Goal: Transaction & Acquisition: Purchase product/service

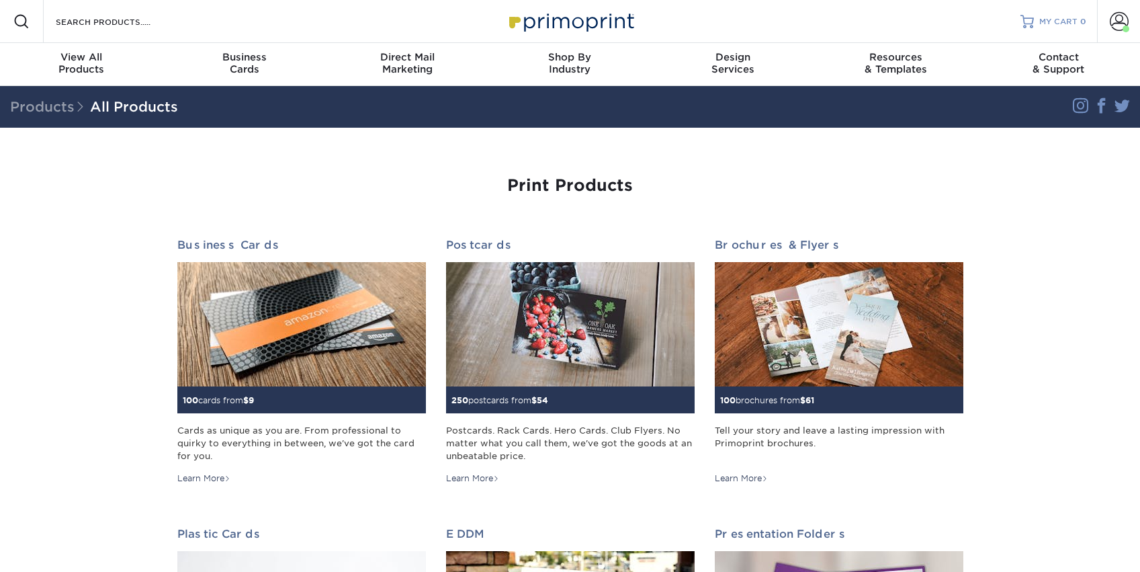
click at [1068, 17] on span "MY CART" at bounding box center [1058, 21] width 38 height 11
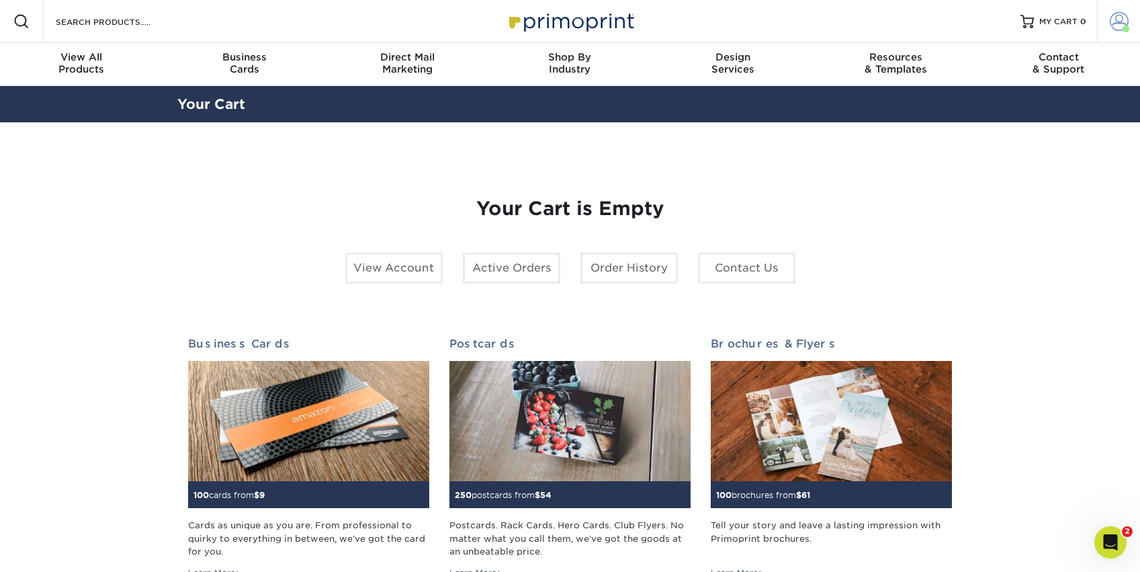
click at [1120, 30] on span at bounding box center [1119, 21] width 19 height 19
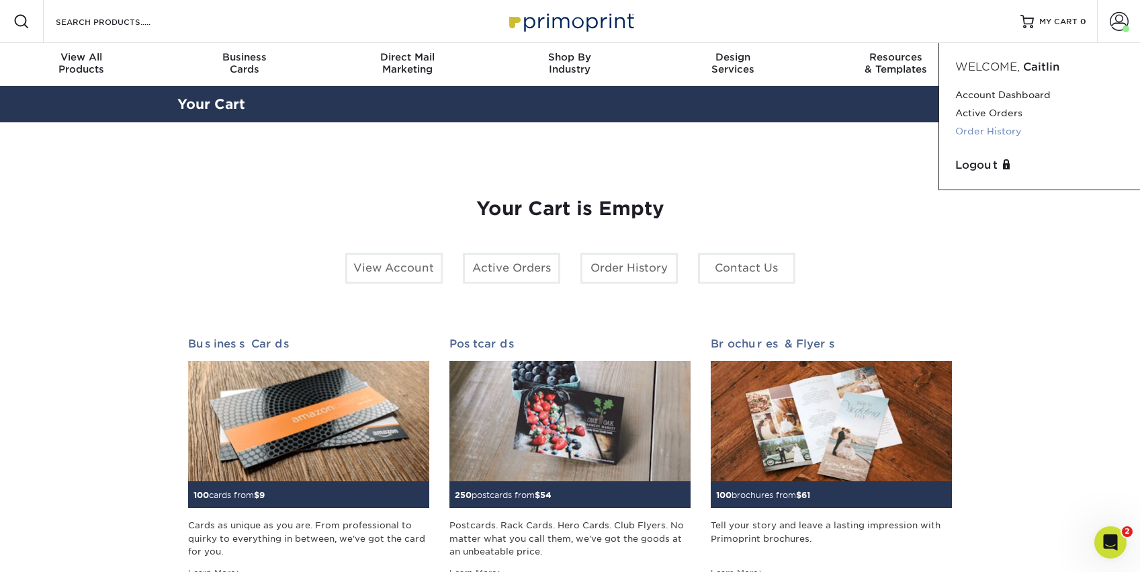
click at [988, 128] on link "Order History" at bounding box center [1039, 131] width 169 height 18
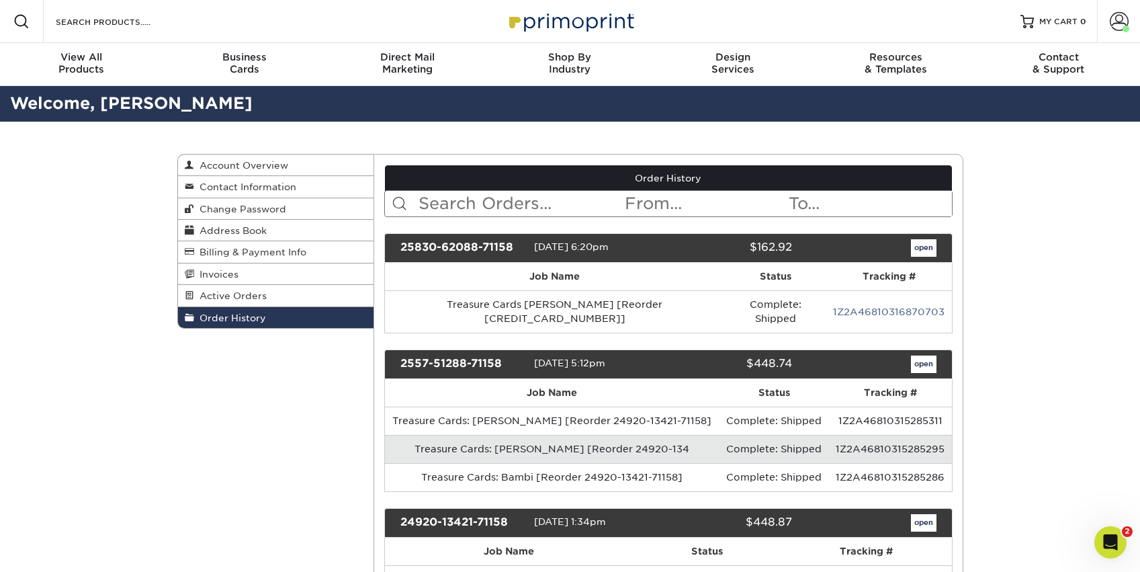
click at [673, 319] on div "25830-62088-71158 [DATE] 6:20pm $162.92 open Job Name" at bounding box center [668, 543] width 568 height 620
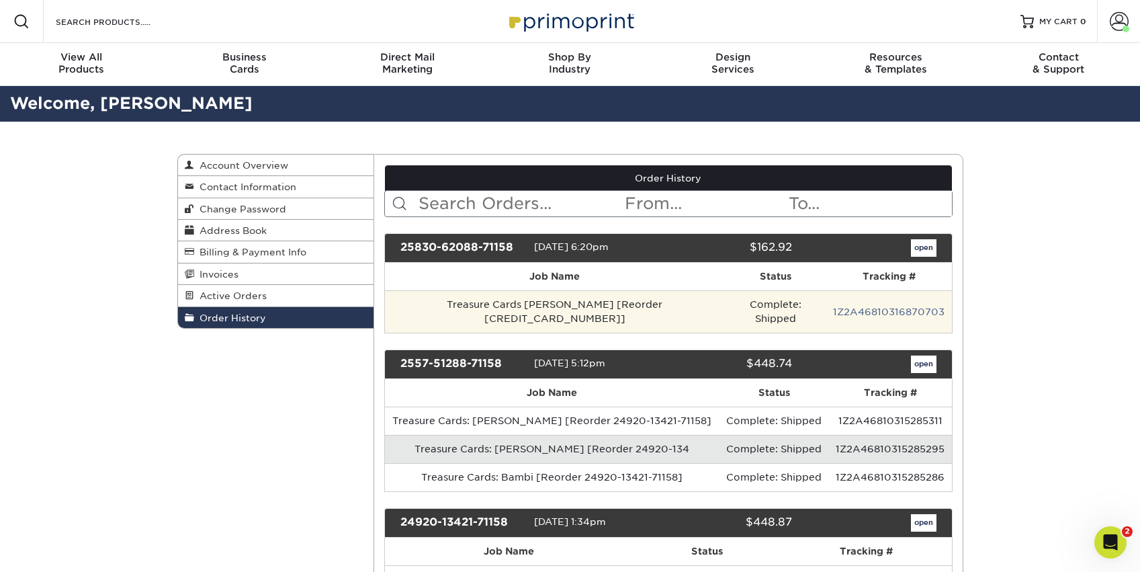
click at [652, 302] on td "Treasure Cards [PERSON_NAME] [Reorder [CREDIT_CARD_NUMBER]]" at bounding box center [554, 311] width 339 height 42
click at [523, 310] on td "Treasure Cards [PERSON_NAME] [Reorder [CREDIT_CARD_NUMBER]]" at bounding box center [554, 311] width 339 height 42
click at [780, 316] on td "Complete: Shipped" at bounding box center [775, 311] width 102 height 42
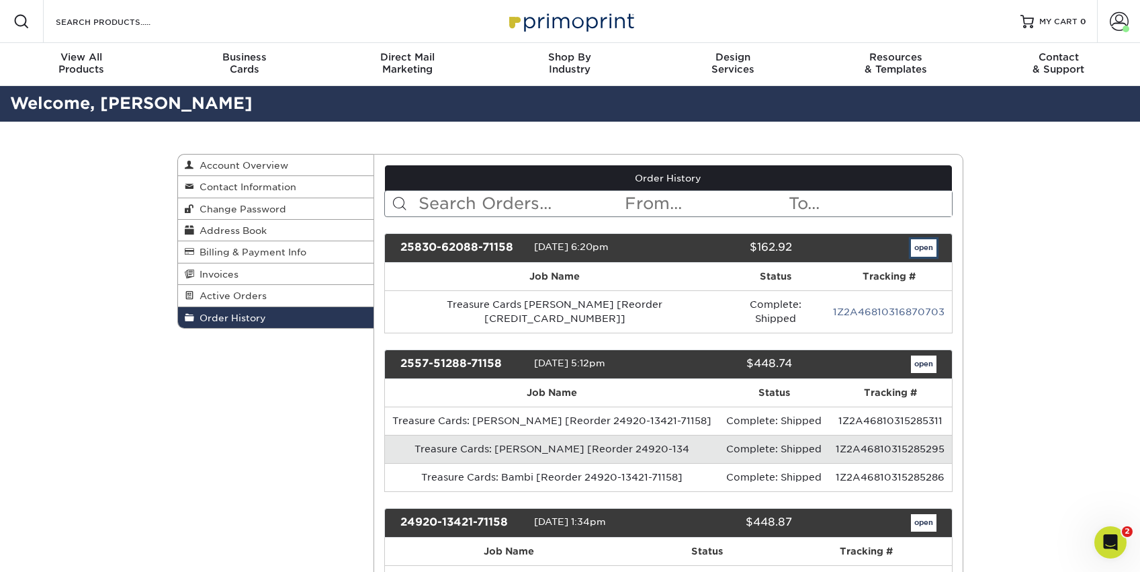
click at [921, 249] on link "open" at bounding box center [924, 247] width 26 height 17
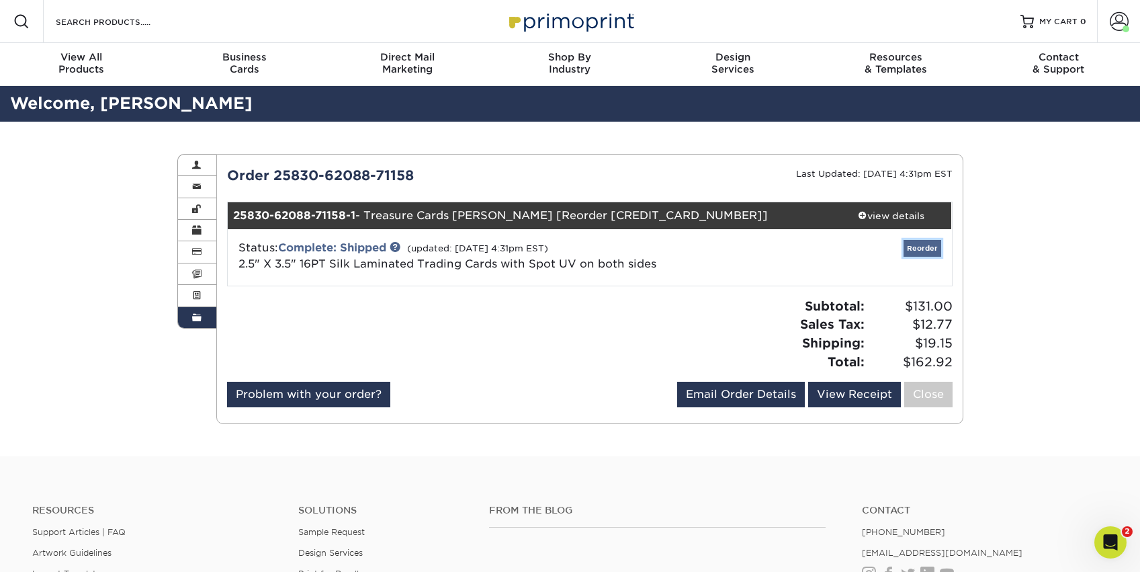
click at [933, 249] on link "Reorder" at bounding box center [923, 248] width 38 height 17
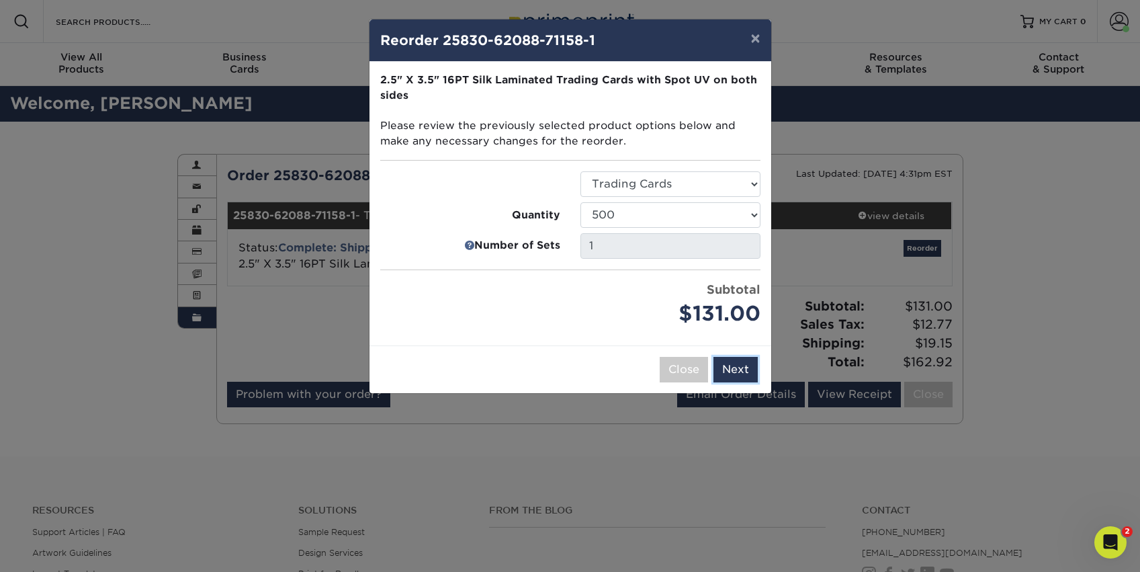
click at [747, 370] on button "Next" at bounding box center [736, 370] width 44 height 26
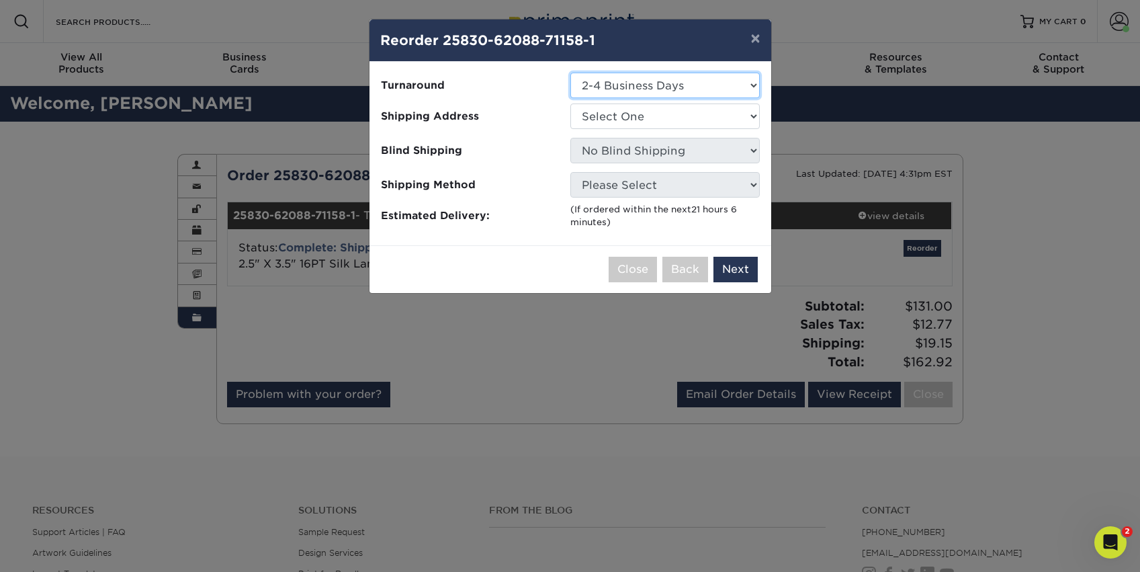
click at [625, 87] on select "Select One 2-4 Business Days" at bounding box center [664, 86] width 189 height 26
click at [627, 112] on select "Select One Bri's House WDFM" at bounding box center [664, 116] width 189 height 26
select select "271747"
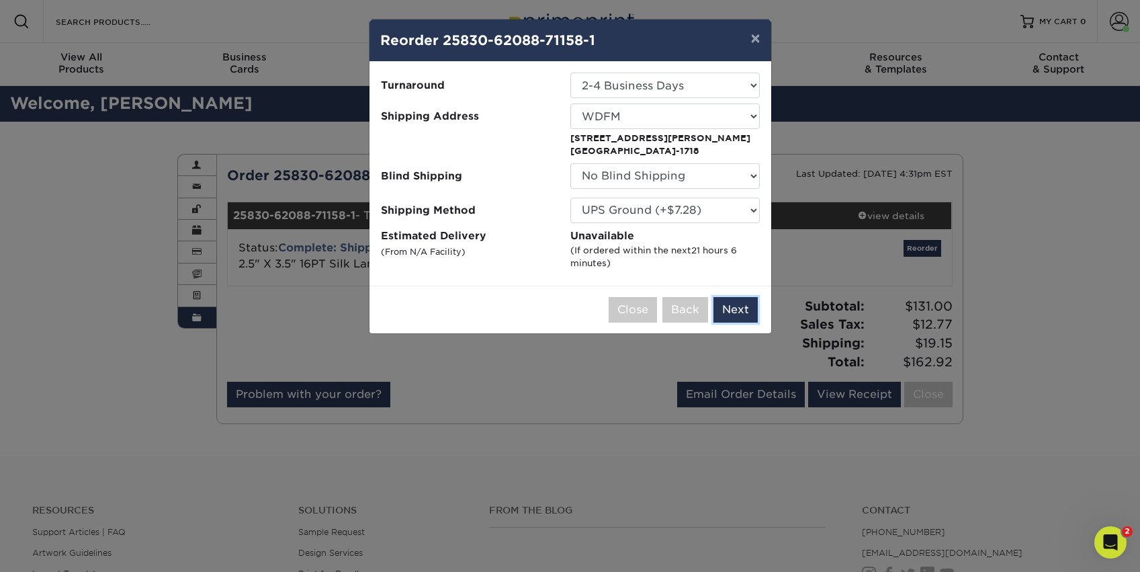
click at [732, 304] on button "Next" at bounding box center [736, 310] width 44 height 26
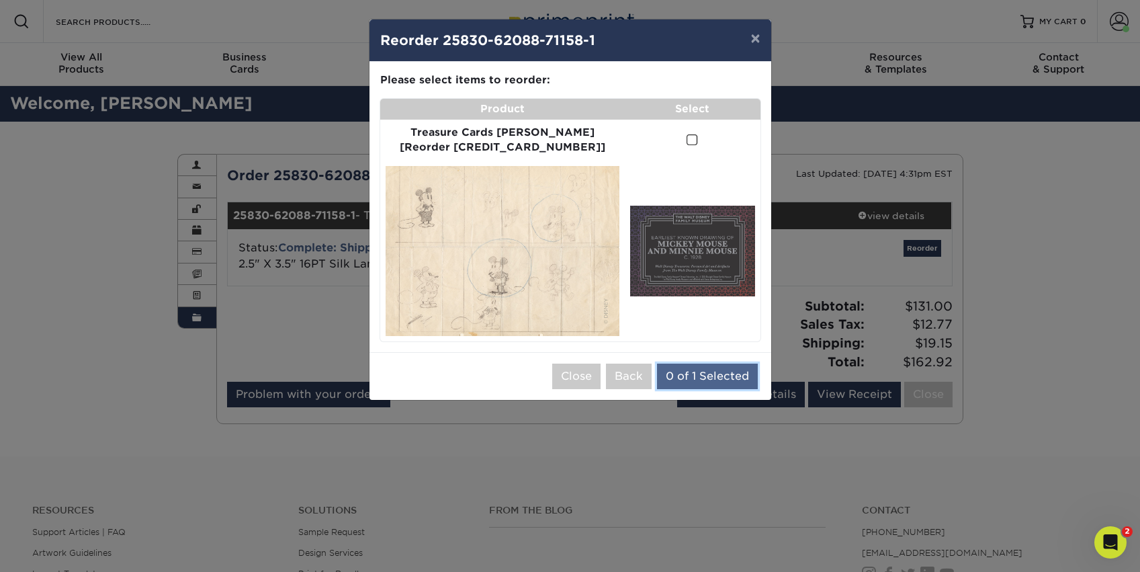
click at [729, 364] on button "0 of 1 Selected" at bounding box center [707, 377] width 101 height 26
click at [687, 138] on span at bounding box center [692, 140] width 11 height 13
click at [0, 0] on input "checkbox" at bounding box center [0, 0] width 0 height 0
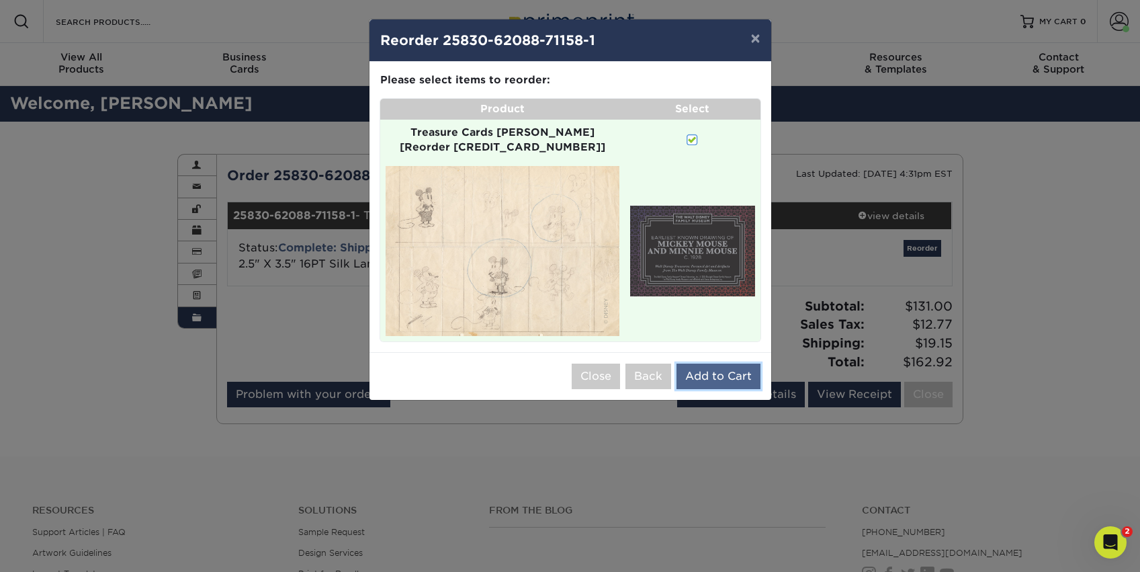
click at [726, 364] on button "Add to Cart" at bounding box center [719, 377] width 84 height 26
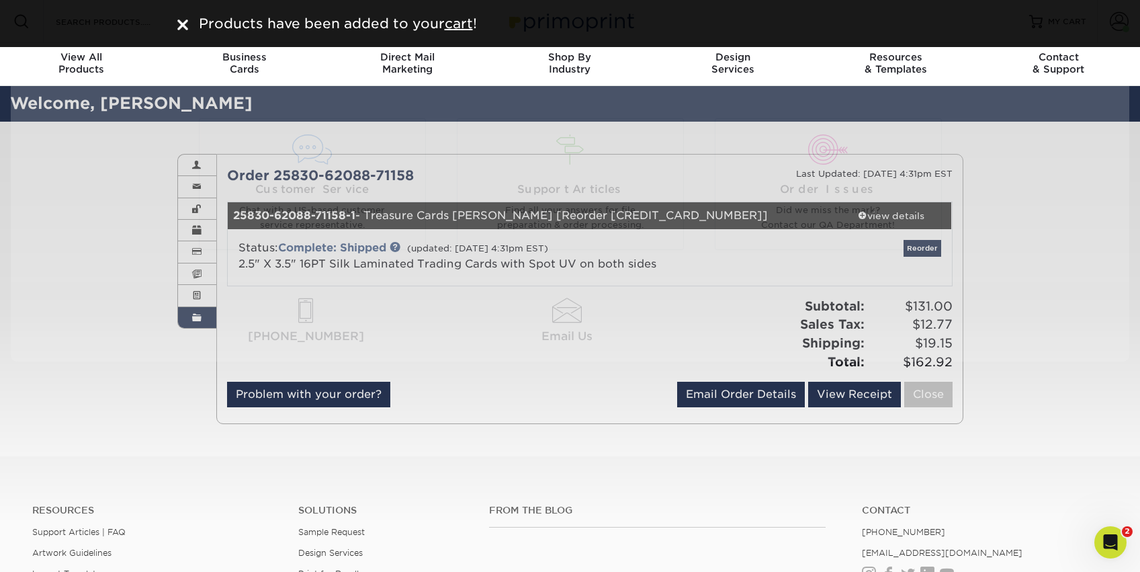
click at [1036, 532] on li "[PHONE_NUMBER]" at bounding box center [985, 532] width 246 height 10
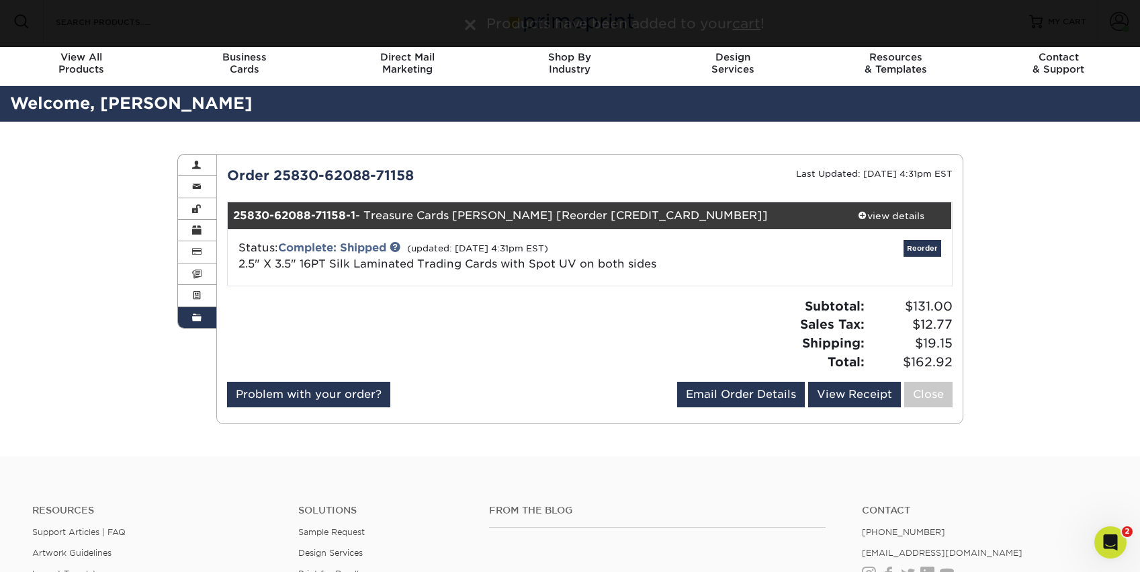
drag, startPoint x: 184, startPoint y: 25, endPoint x: 208, endPoint y: 25, distance: 23.5
click at [184, 25] on div "Products have been added to your cart !" at bounding box center [570, 23] width 1140 height 47
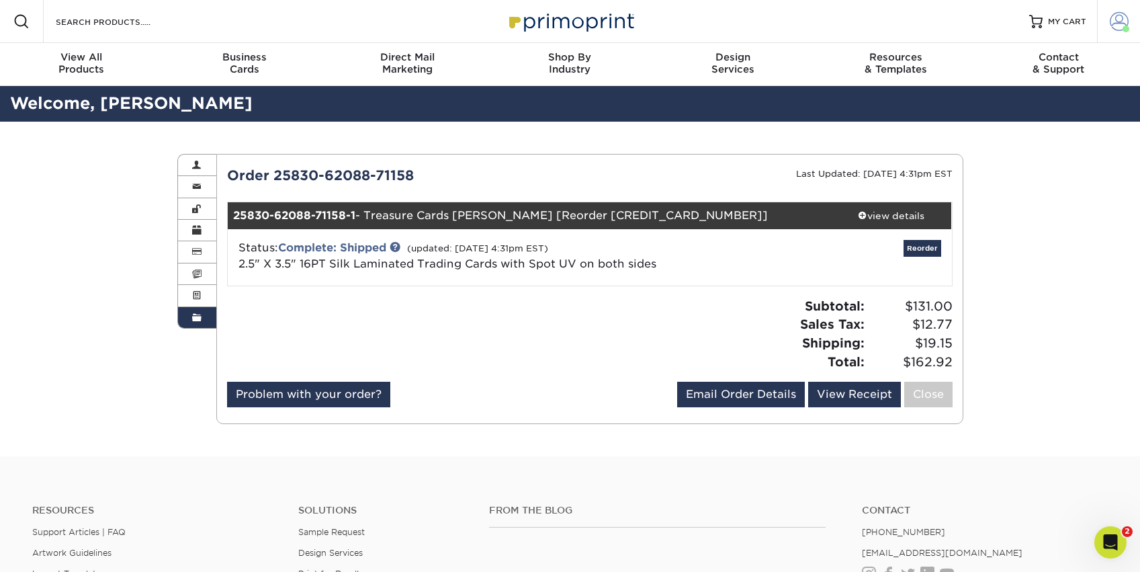
click at [1117, 22] on span at bounding box center [1119, 21] width 19 height 19
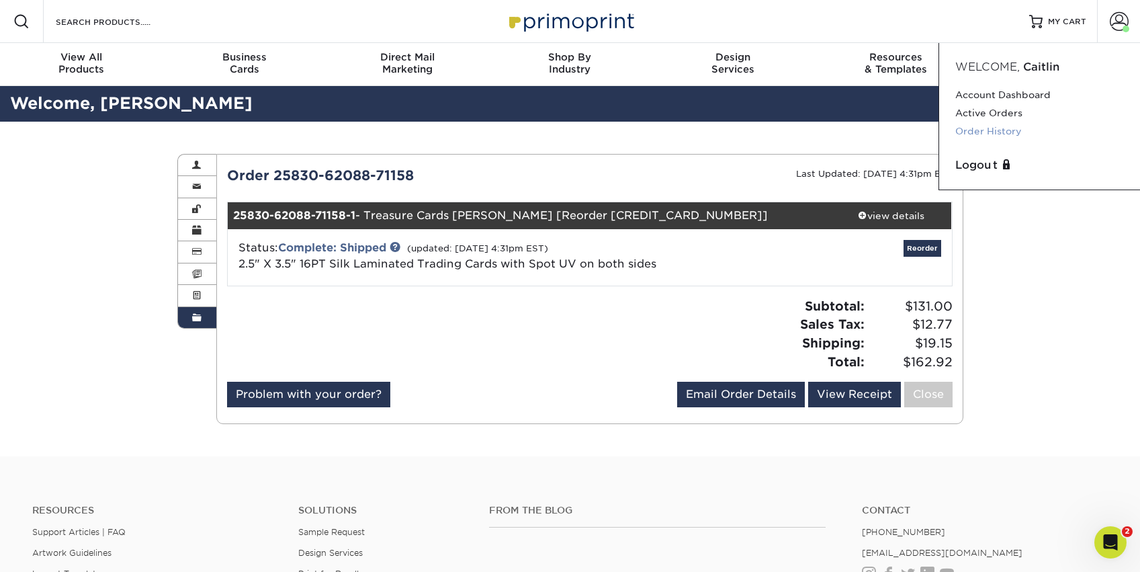
click at [986, 133] on link "Order History" at bounding box center [1039, 131] width 169 height 18
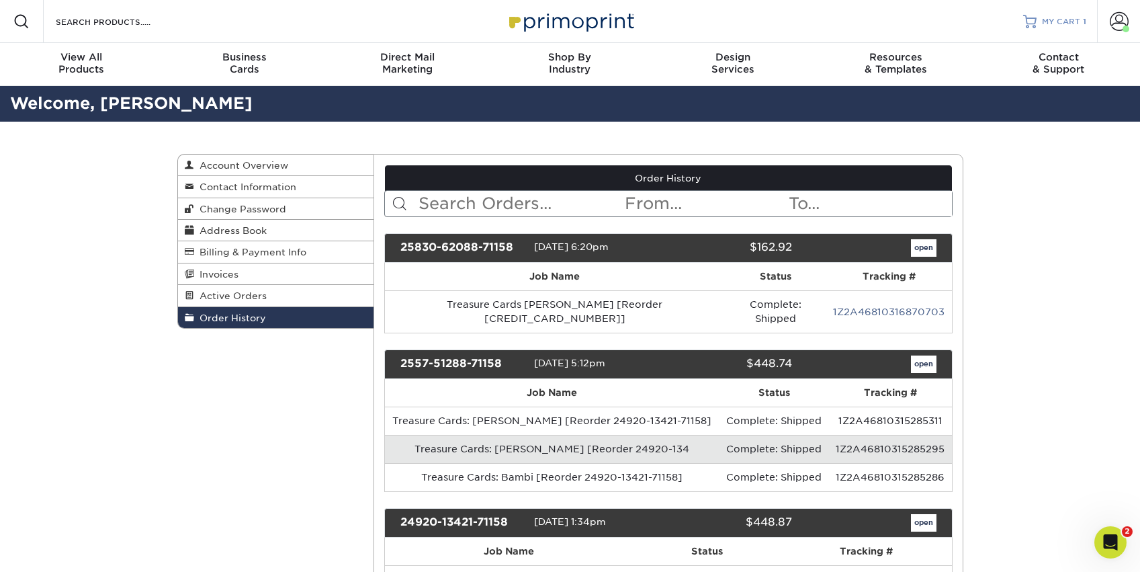
click at [1059, 19] on span "MY CART" at bounding box center [1061, 21] width 38 height 11
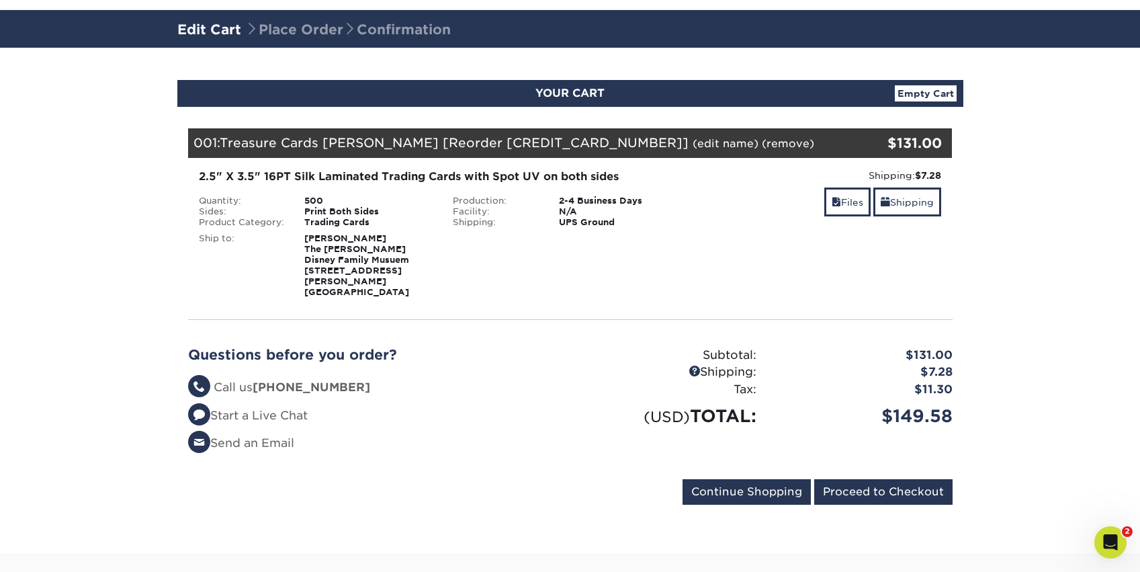
scroll to position [92, 0]
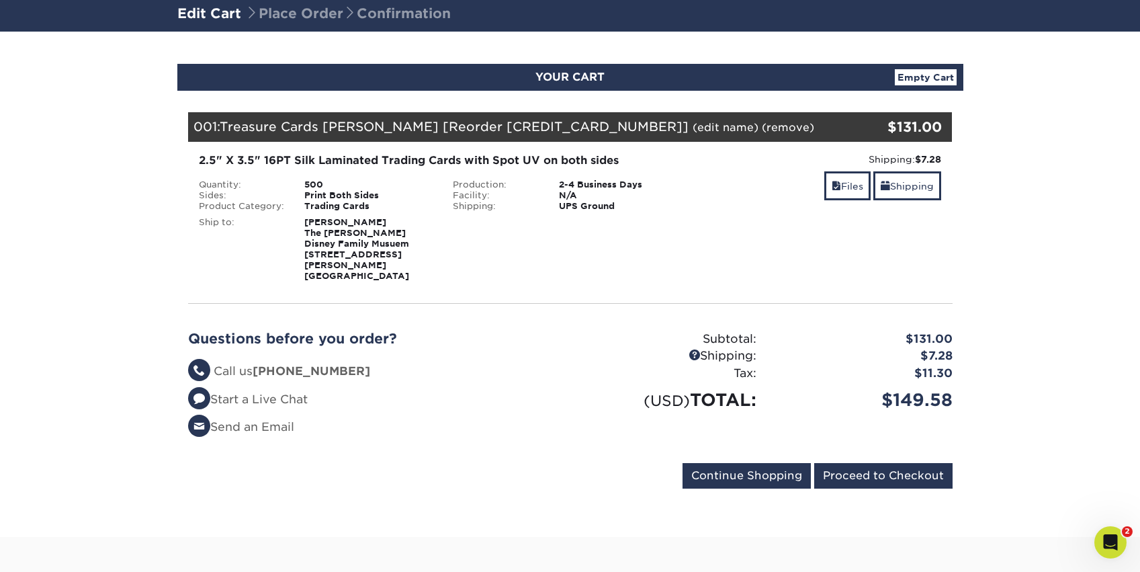
click at [355, 245] on strong "[PERSON_NAME] The [PERSON_NAME] Disney Family Musuem [STREET_ADDRESS][PERSON_NA…" at bounding box center [356, 249] width 105 height 64
click at [693, 125] on link "(edit name)" at bounding box center [726, 127] width 66 height 13
click at [342, 257] on strong "Caitlin Moneypenny-Johnston The Walt Disney Family Musuem 104 Montgomery St San…" at bounding box center [356, 249] width 105 height 64
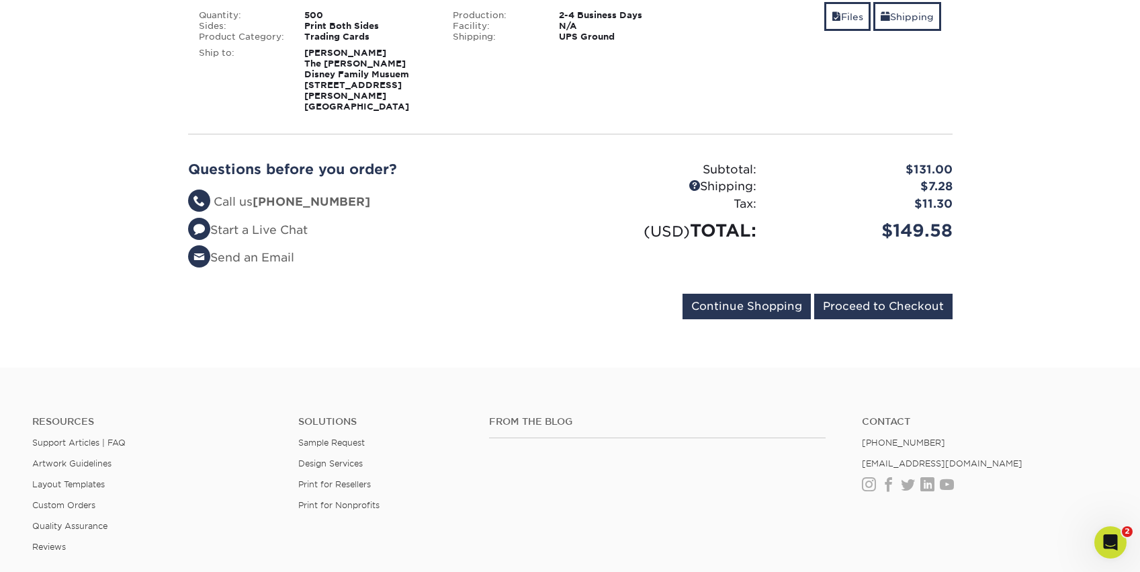
scroll to position [0, 0]
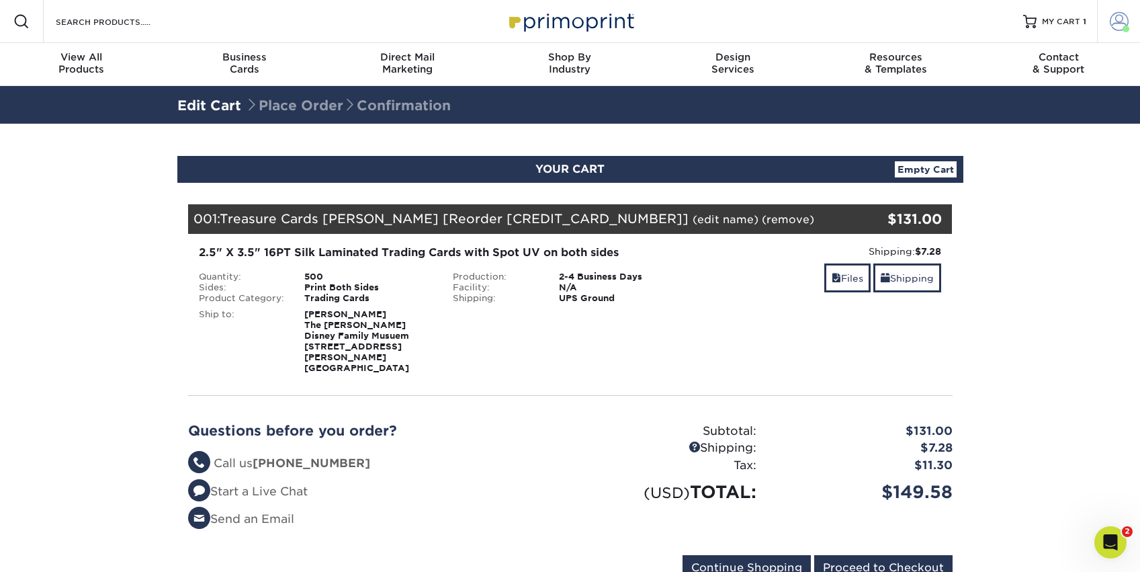
click at [1108, 26] on link "Account" at bounding box center [1118, 21] width 43 height 43
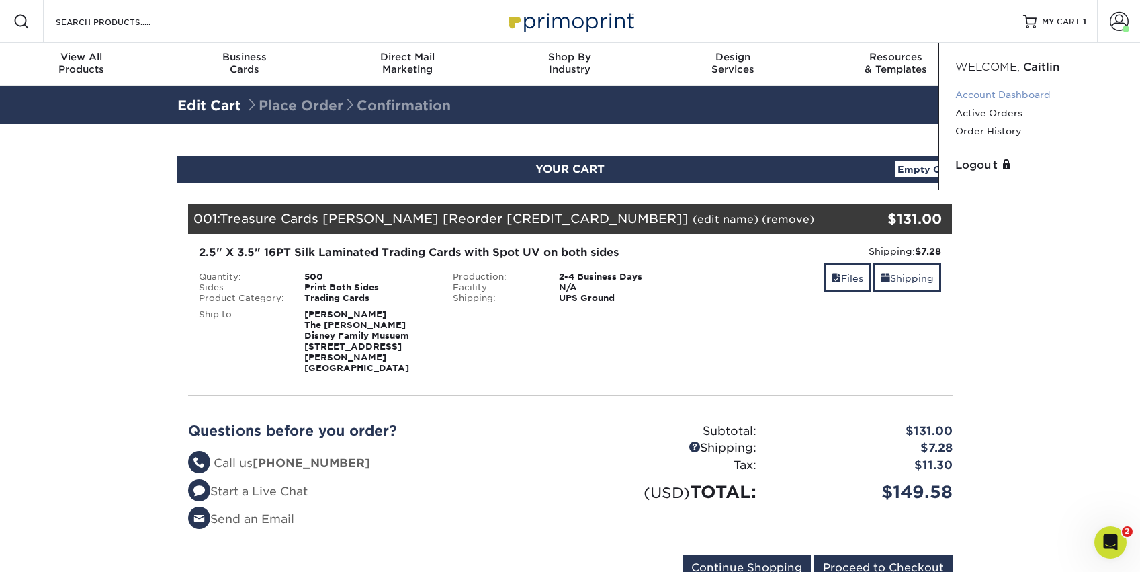
click at [994, 89] on link "Account Dashboard" at bounding box center [1039, 95] width 169 height 18
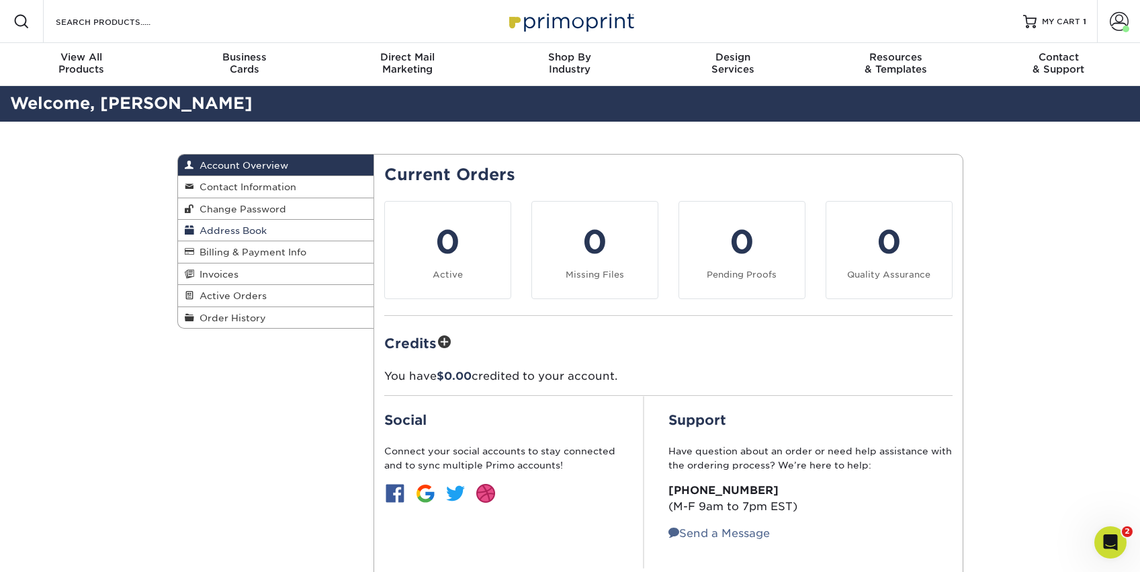
click at [229, 232] on span "Address Book" at bounding box center [230, 230] width 73 height 11
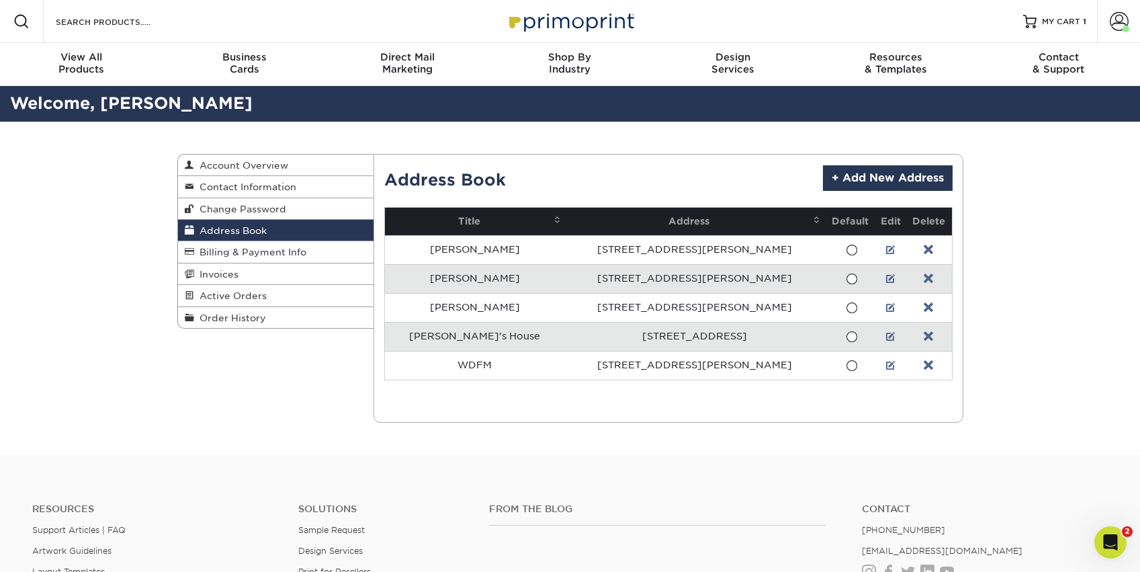
click at [925, 306] on link at bounding box center [928, 307] width 9 height 11
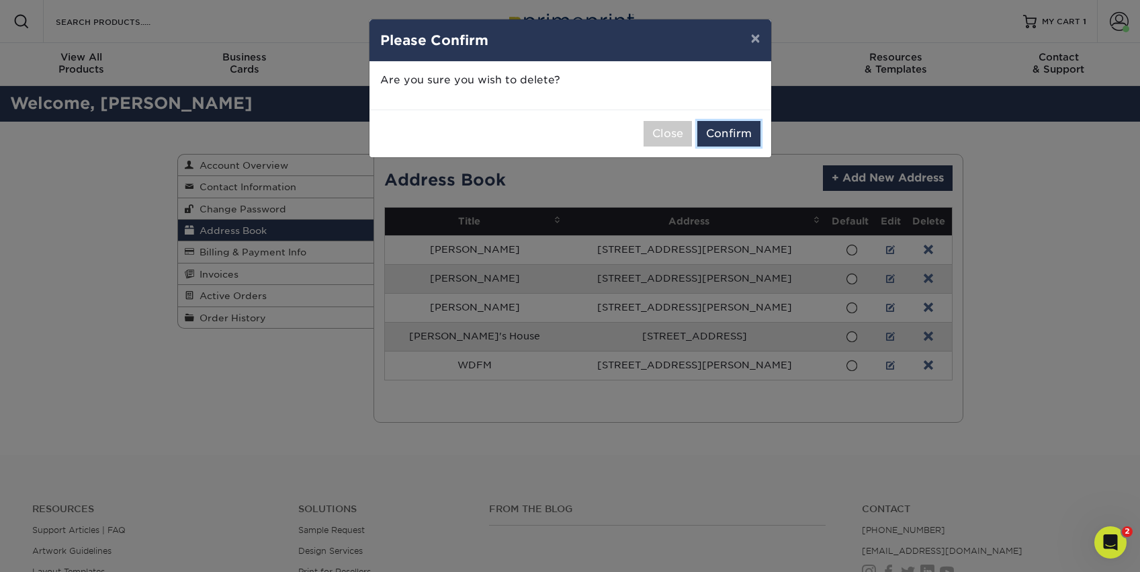
drag, startPoint x: 743, startPoint y: 132, endPoint x: 809, endPoint y: 159, distance: 71.1
click at [743, 131] on button "Confirm" at bounding box center [728, 134] width 63 height 26
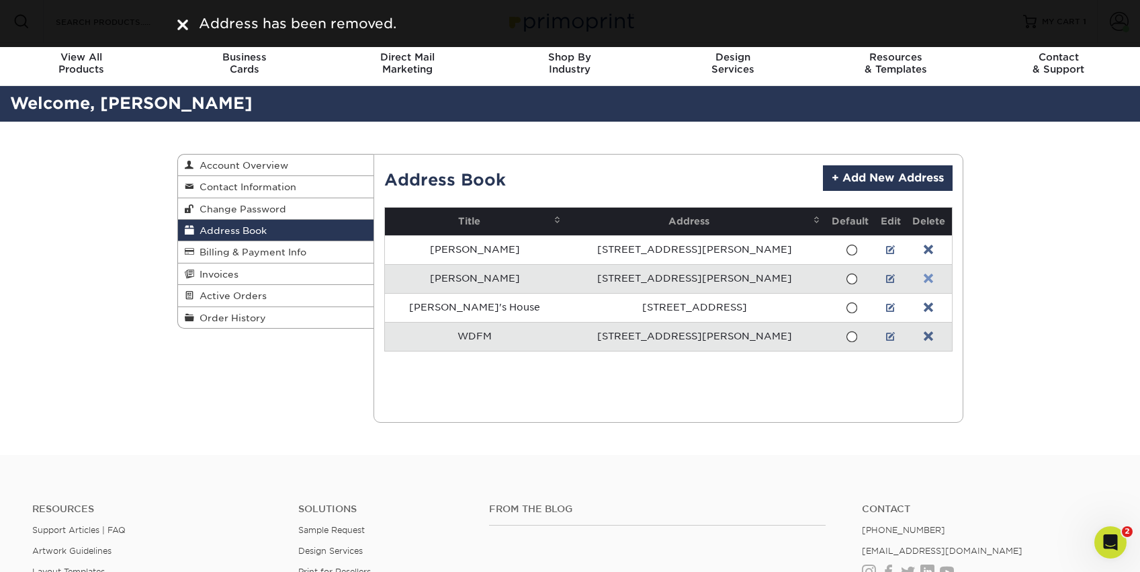
click at [924, 277] on link at bounding box center [928, 278] width 9 height 11
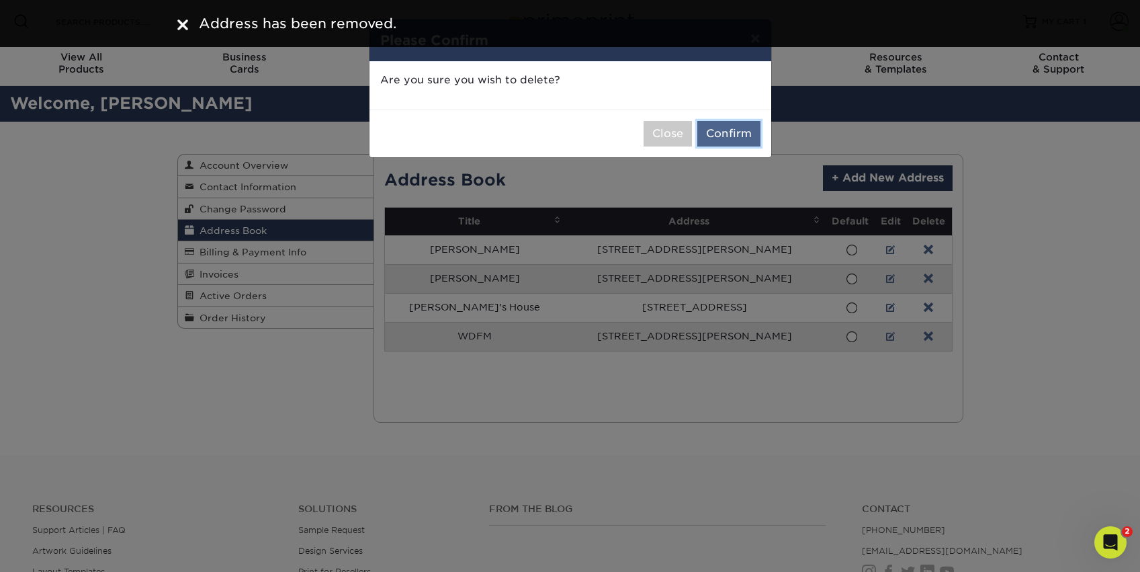
click at [733, 131] on button "Confirm" at bounding box center [728, 134] width 63 height 26
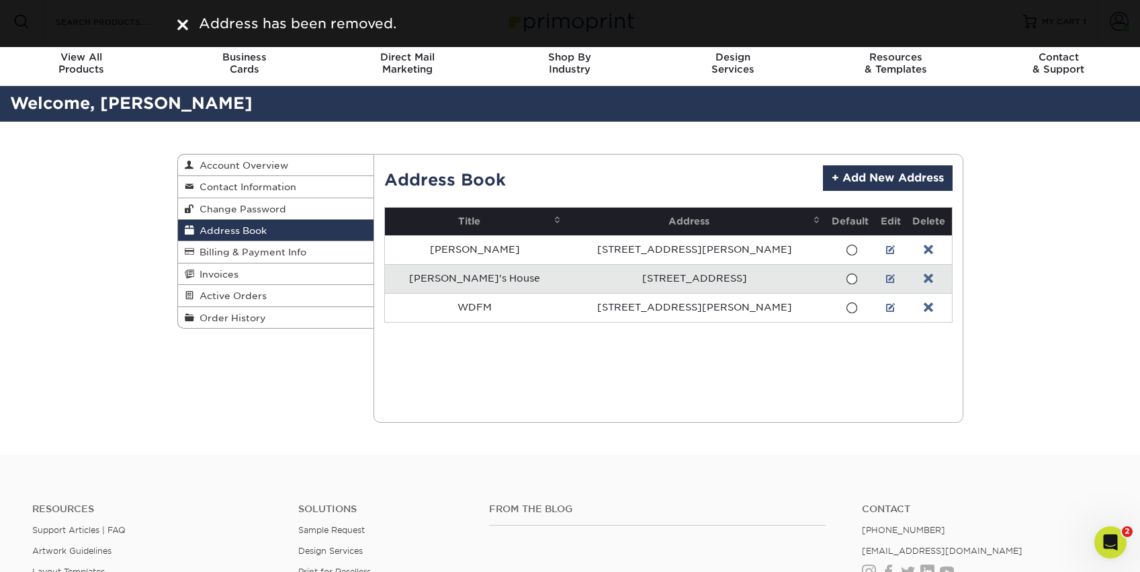
click at [924, 247] on link at bounding box center [928, 250] width 9 height 11
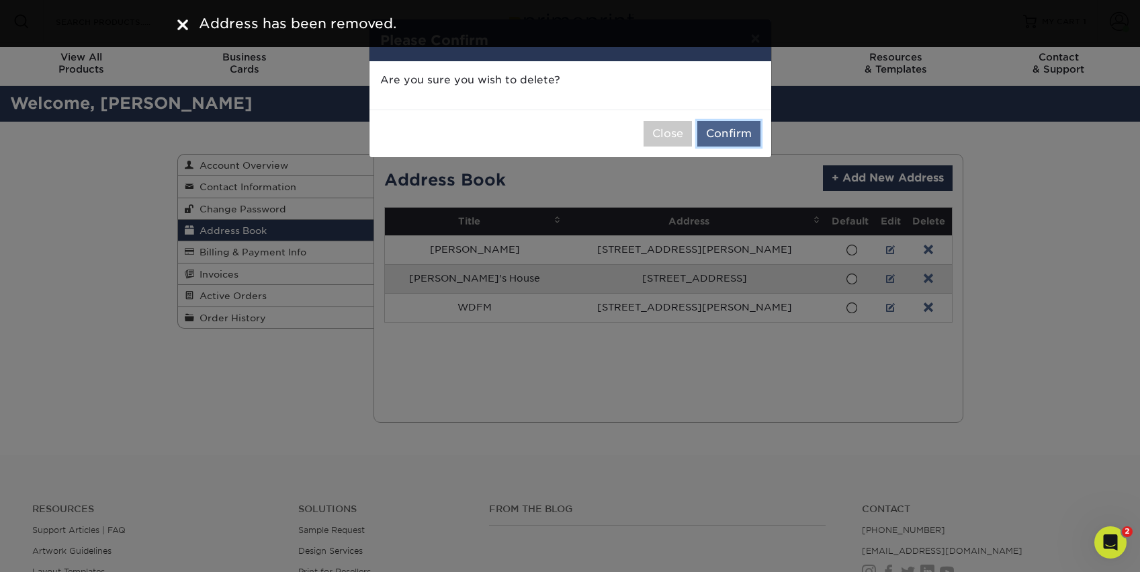
click at [745, 131] on button "Confirm" at bounding box center [728, 134] width 63 height 26
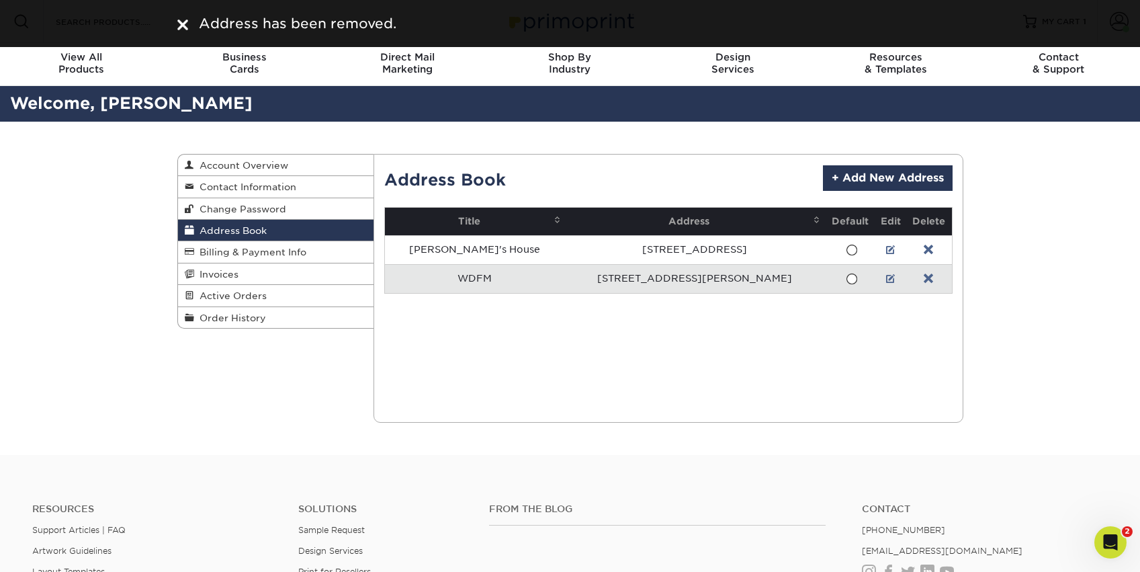
click at [437, 278] on td "WDFM" at bounding box center [475, 278] width 180 height 29
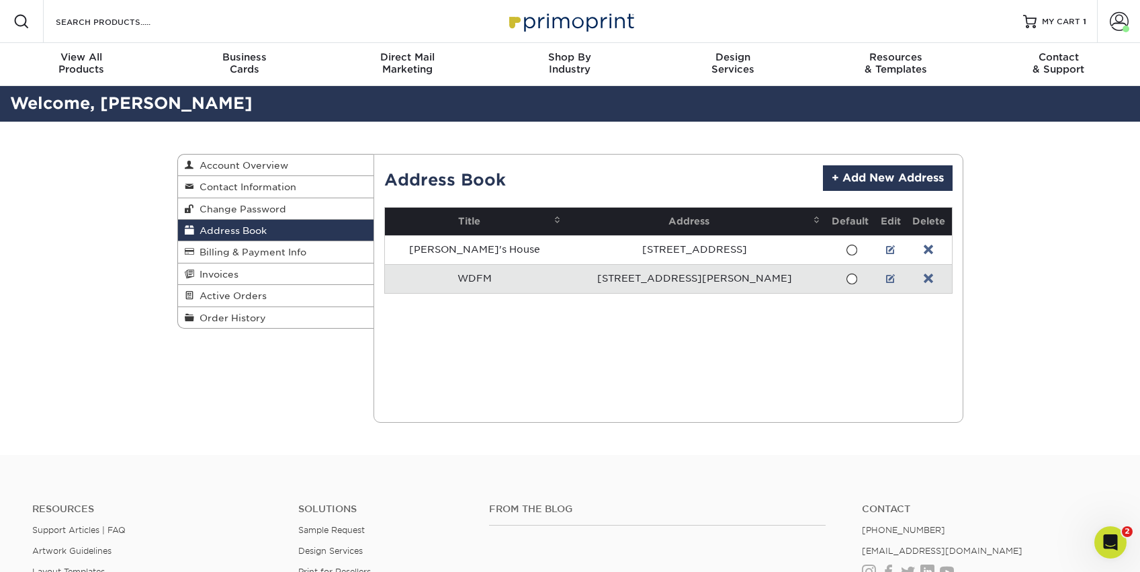
click at [886, 279] on link at bounding box center [890, 278] width 9 height 11
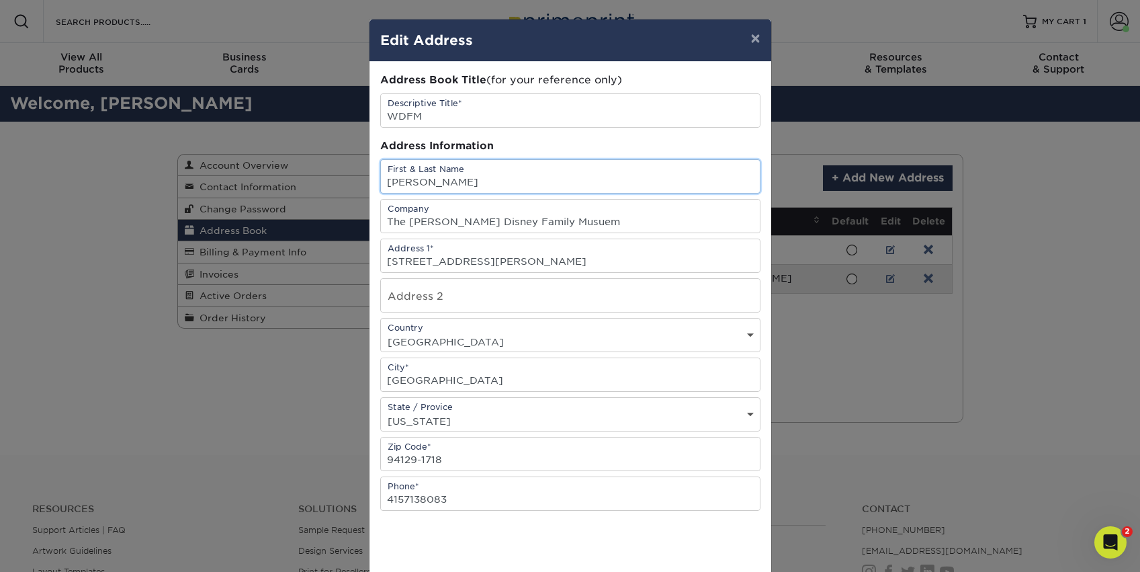
click at [421, 190] on input "[PERSON_NAME]" at bounding box center [570, 176] width 379 height 33
click at [421, 190] on input "Caitlin Moneypenny-Johnston" at bounding box center [570, 176] width 379 height 33
type input "[PERSON_NAME]"
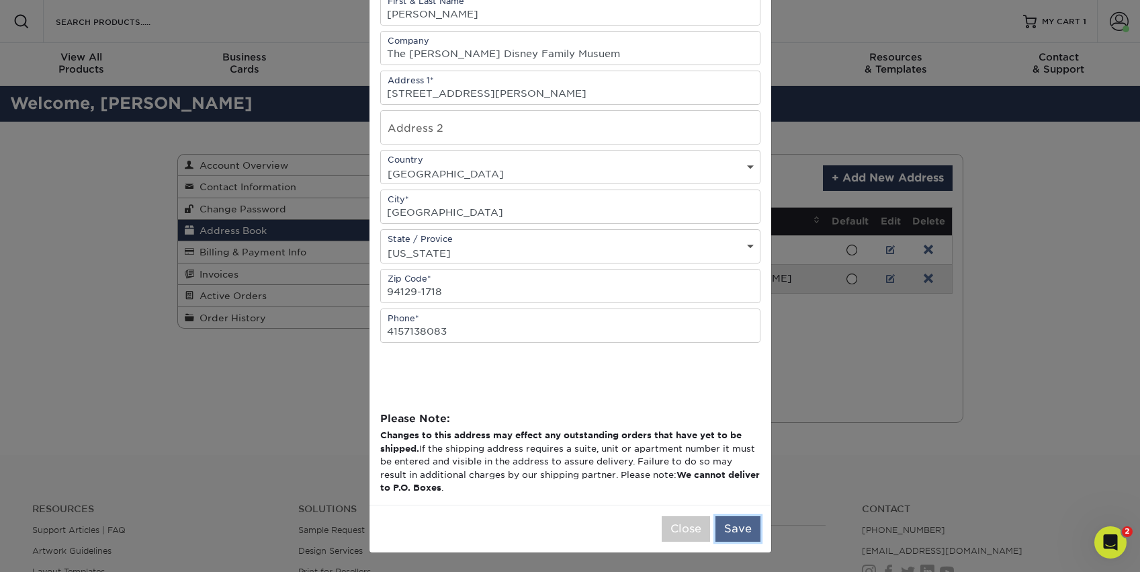
click at [747, 521] on button "Save" at bounding box center [738, 529] width 45 height 26
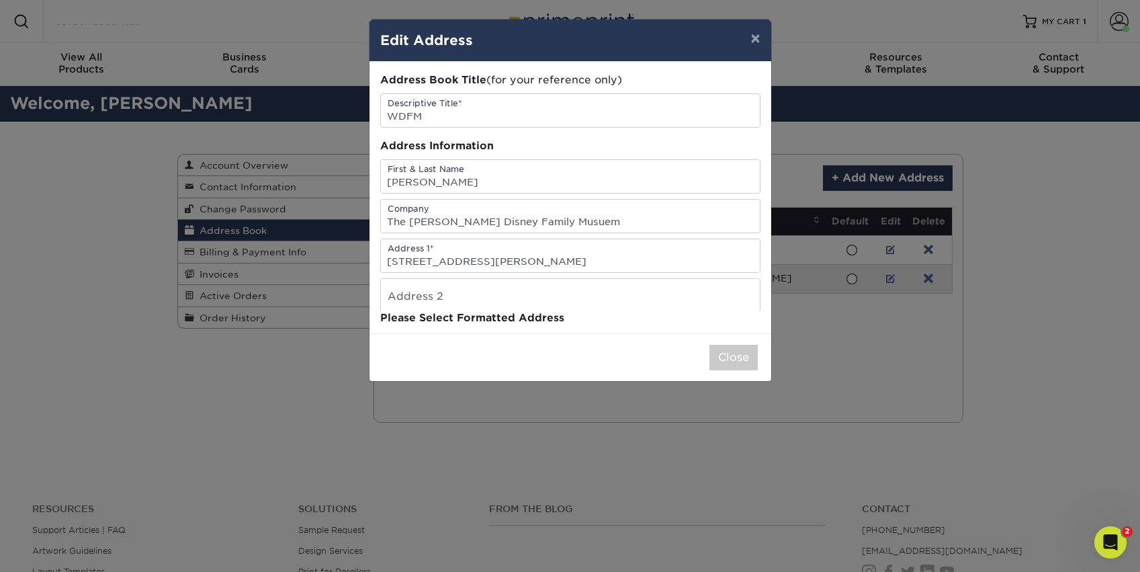
scroll to position [0, 0]
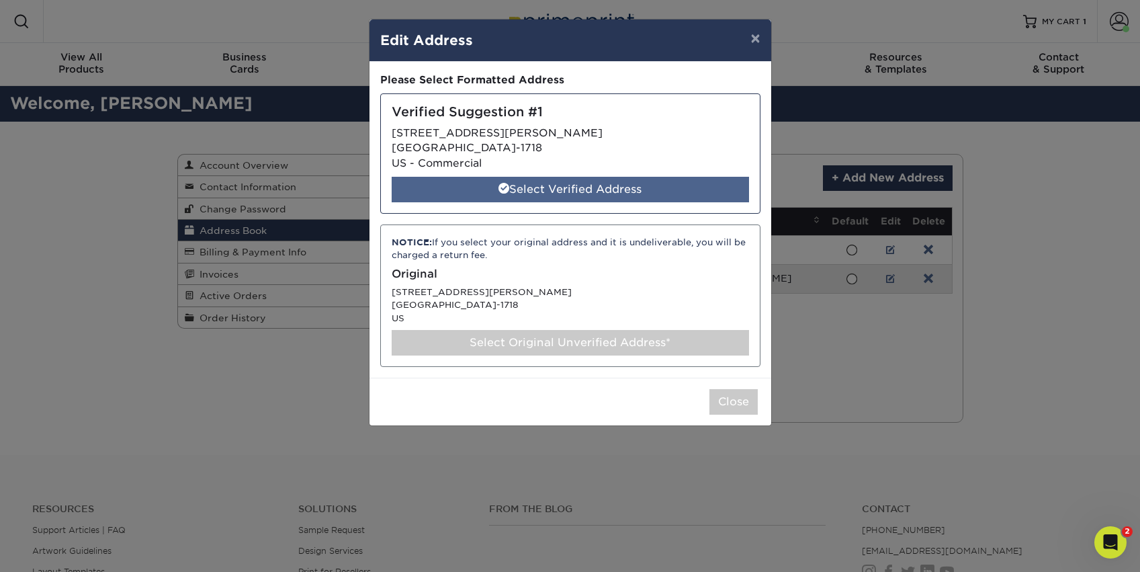
click at [679, 186] on div "Select Verified Address" at bounding box center [570, 190] width 357 height 26
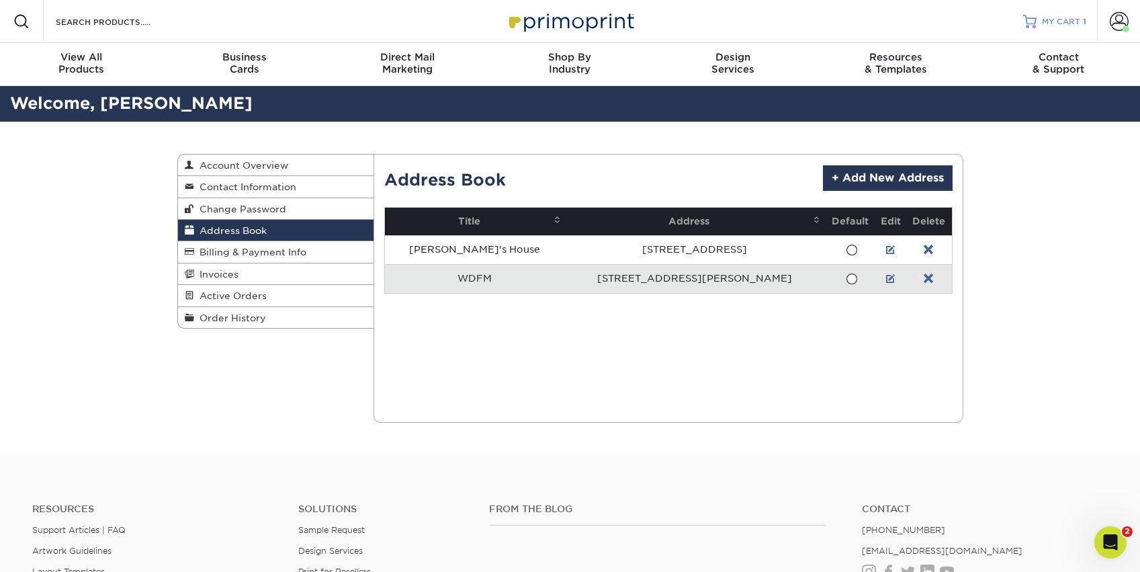
click at [1068, 16] on span "MY CART" at bounding box center [1061, 21] width 38 height 11
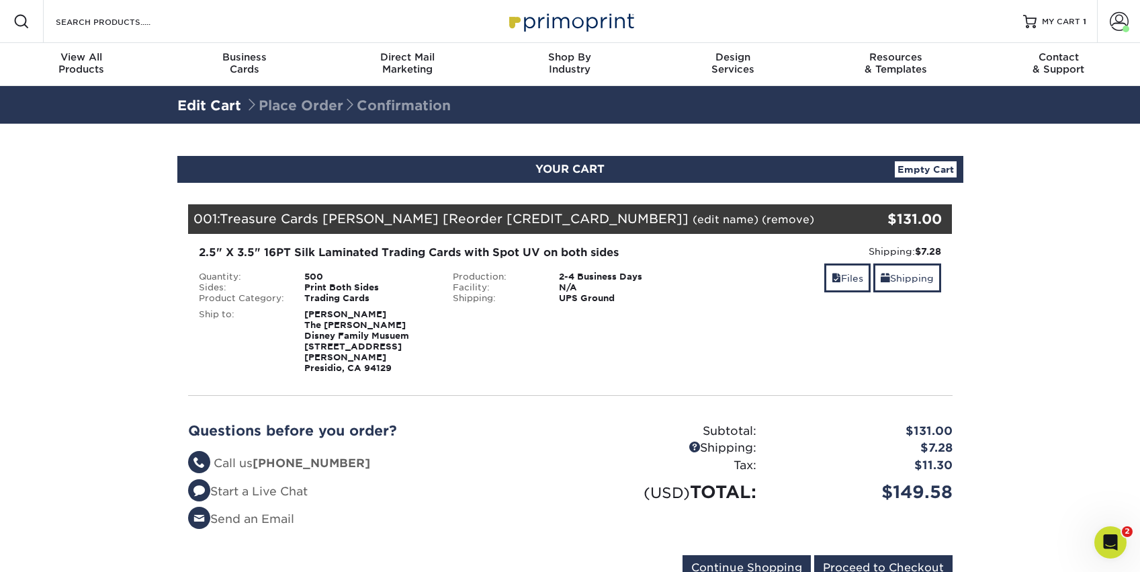
click at [331, 323] on strong "Caitlin Moneypenny-Johnston The Walt Disney Family Musuem 104 Montgomery St Pre…" at bounding box center [356, 341] width 105 height 64
click at [925, 161] on link "Empty Cart" at bounding box center [926, 169] width 62 height 16
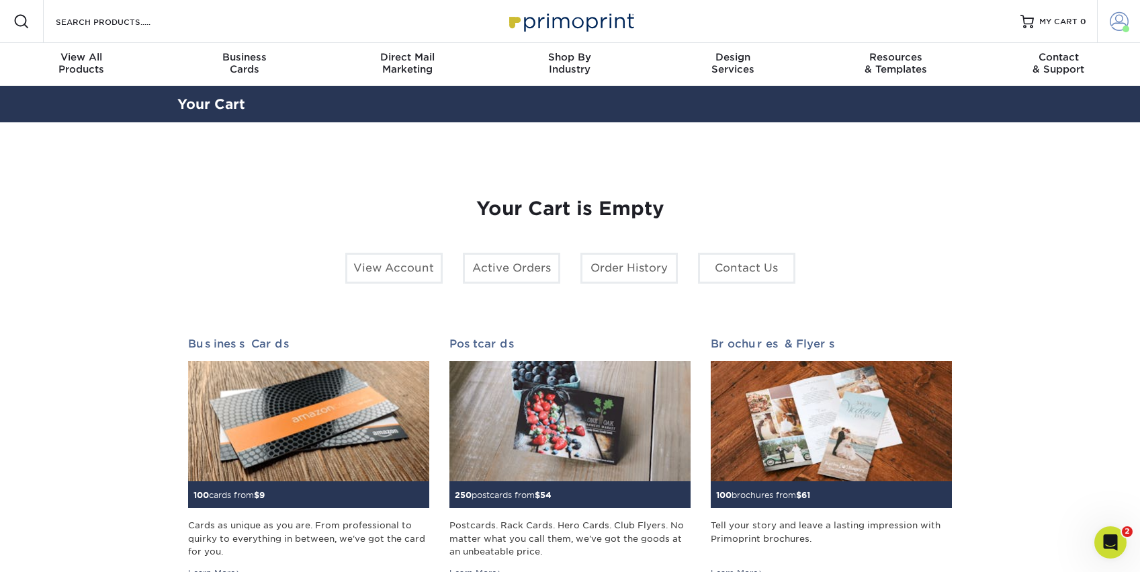
click at [1117, 18] on span at bounding box center [1119, 21] width 19 height 19
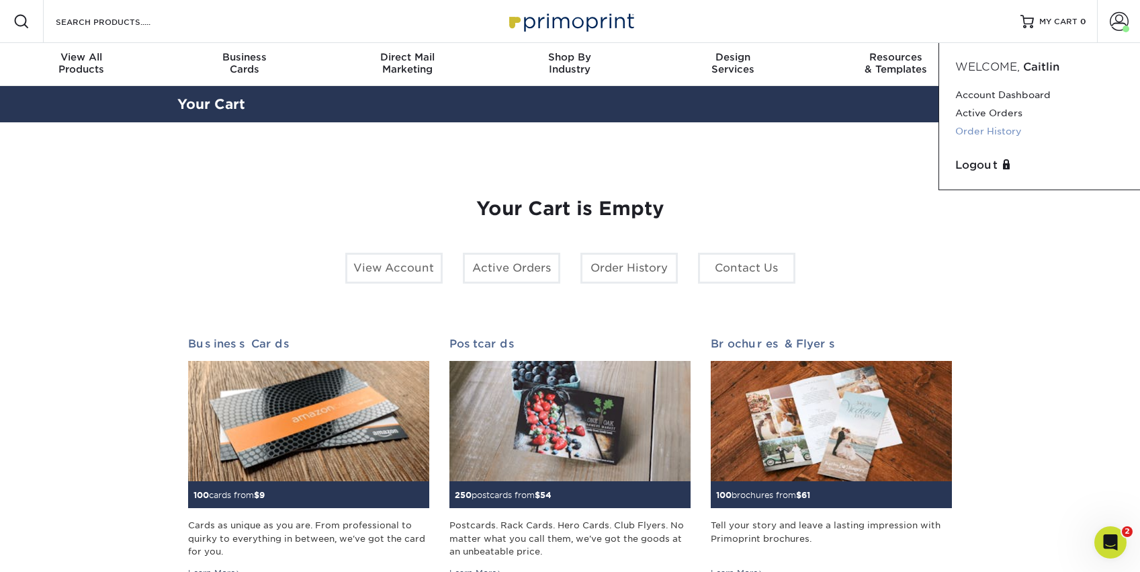
click at [1006, 128] on link "Order History" at bounding box center [1039, 131] width 169 height 18
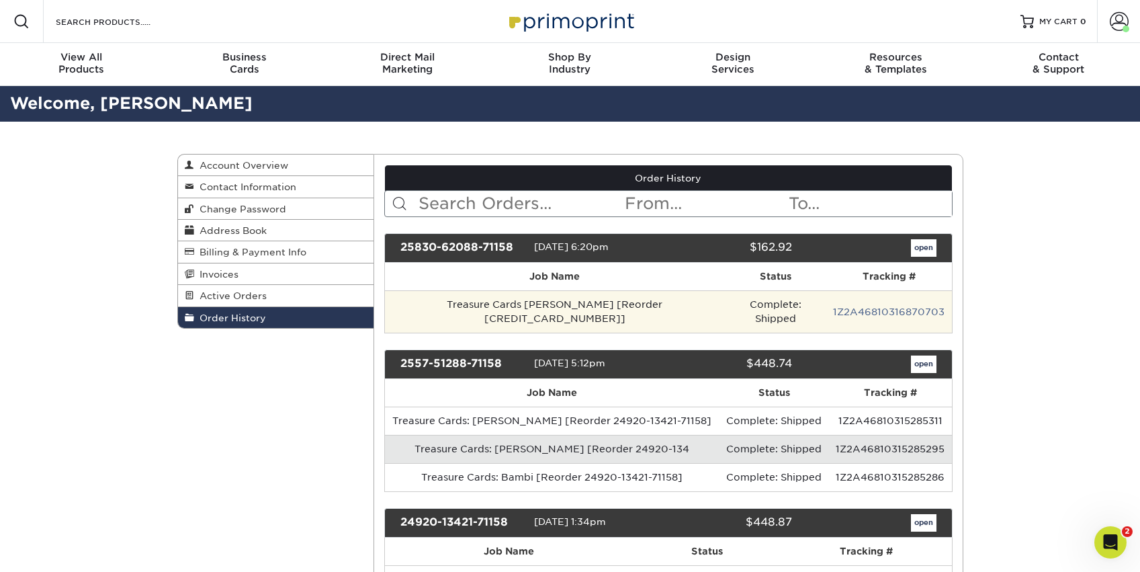
click at [728, 306] on td "Complete: Shipped" at bounding box center [775, 311] width 102 height 42
click at [826, 293] on td "1Z2A46810316870703" at bounding box center [888, 311] width 125 height 42
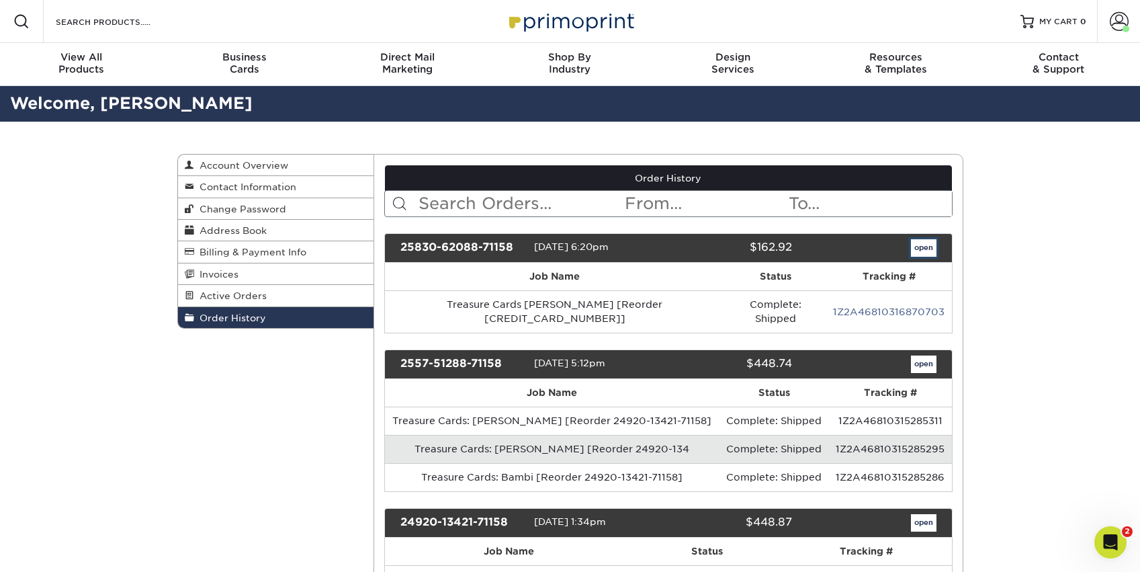
click at [928, 245] on link "open" at bounding box center [924, 247] width 26 height 17
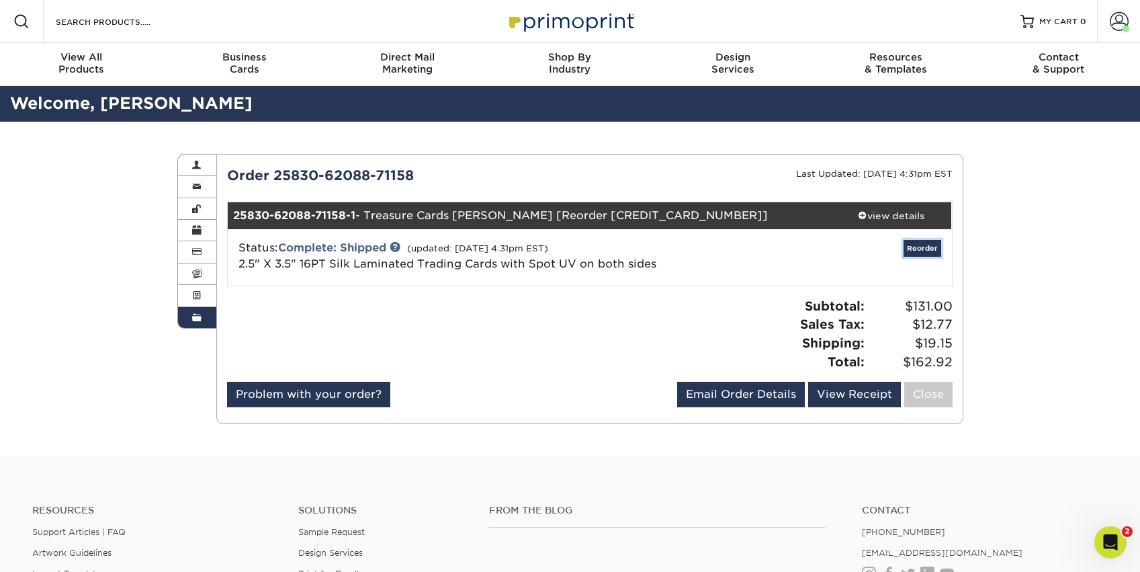
click at [921, 253] on link "Reorder" at bounding box center [923, 248] width 38 height 17
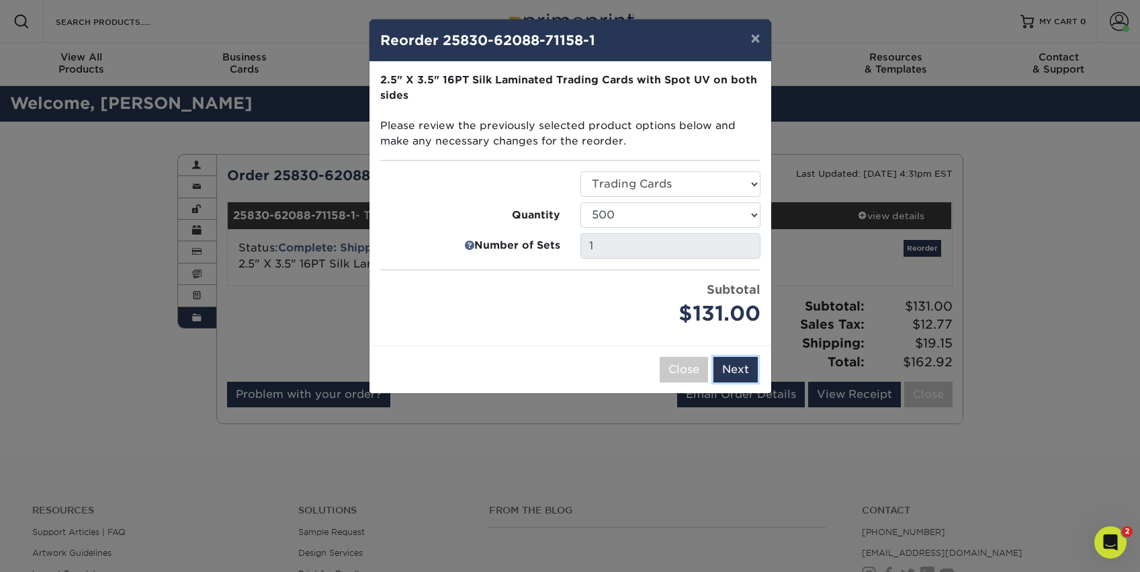
click at [735, 368] on button "Next" at bounding box center [736, 370] width 44 height 26
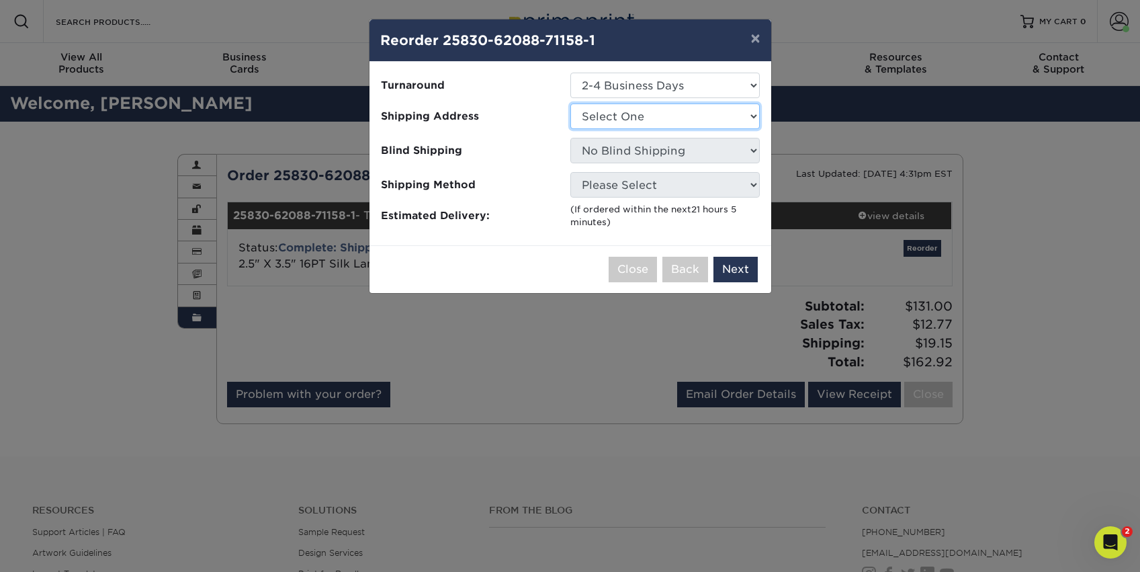
click at [690, 110] on select "Select One Bri's House WDFM" at bounding box center [664, 116] width 189 height 26
select select "271747"
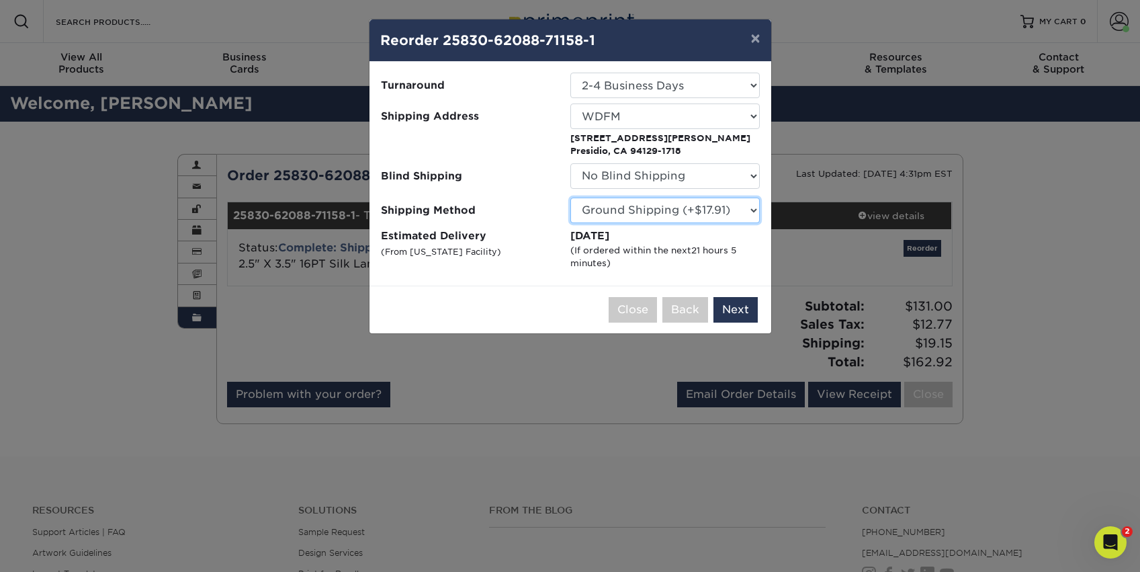
click at [695, 208] on select "Please Select 3 Day Shipping Service (+$17.57) Ground Shipping (+$17.91) 2 Day …" at bounding box center [664, 211] width 189 height 26
click at [749, 307] on button "Next" at bounding box center [736, 310] width 44 height 26
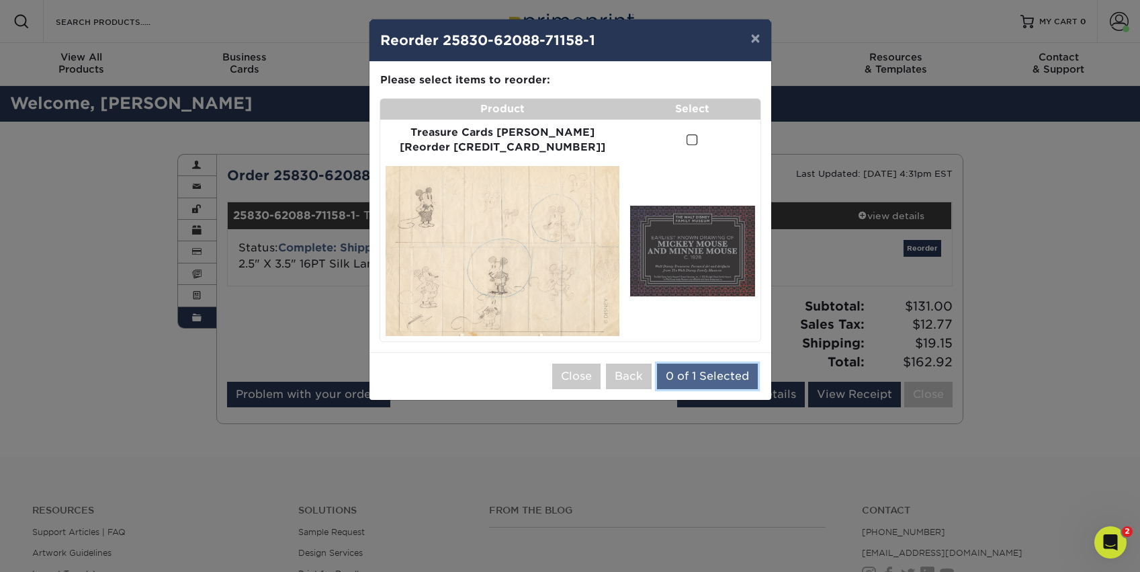
click at [722, 364] on button "0 of 1 Selected" at bounding box center [707, 377] width 101 height 26
click at [687, 141] on span at bounding box center [692, 140] width 11 height 13
click at [0, 0] on input "checkbox" at bounding box center [0, 0] width 0 height 0
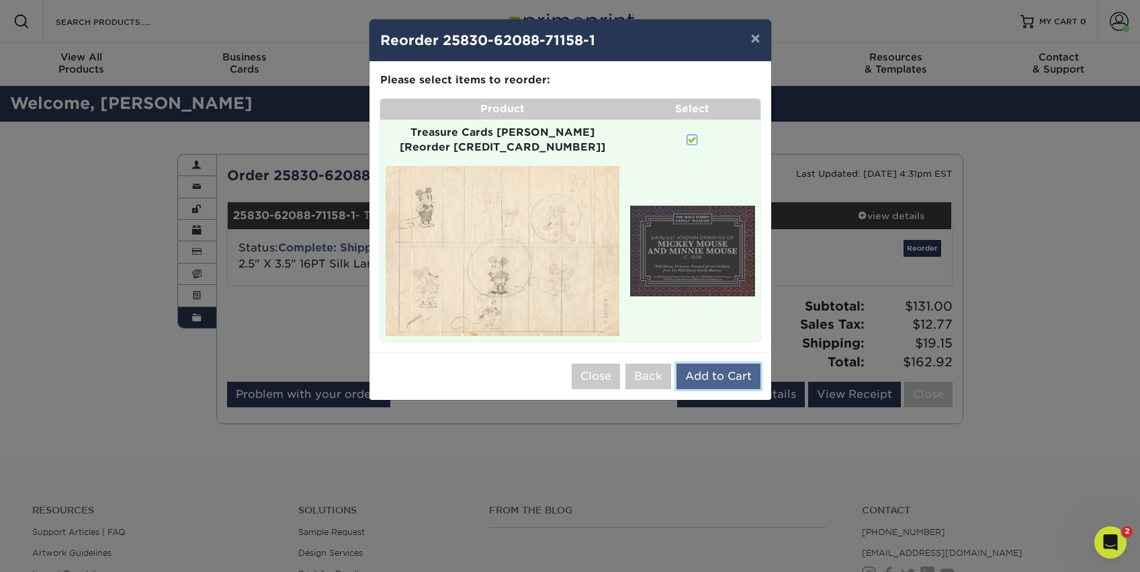
click at [701, 364] on button "Add to Cart" at bounding box center [719, 377] width 84 height 26
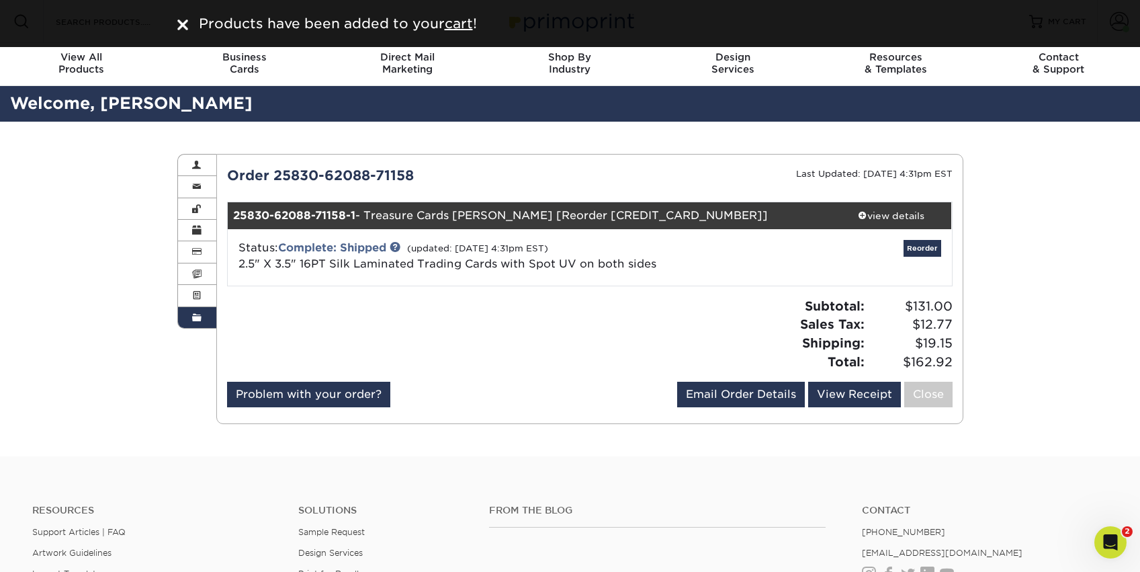
drag, startPoint x: 186, startPoint y: 24, endPoint x: 292, endPoint y: 18, distance: 105.6
click at [185, 24] on img at bounding box center [182, 24] width 11 height 11
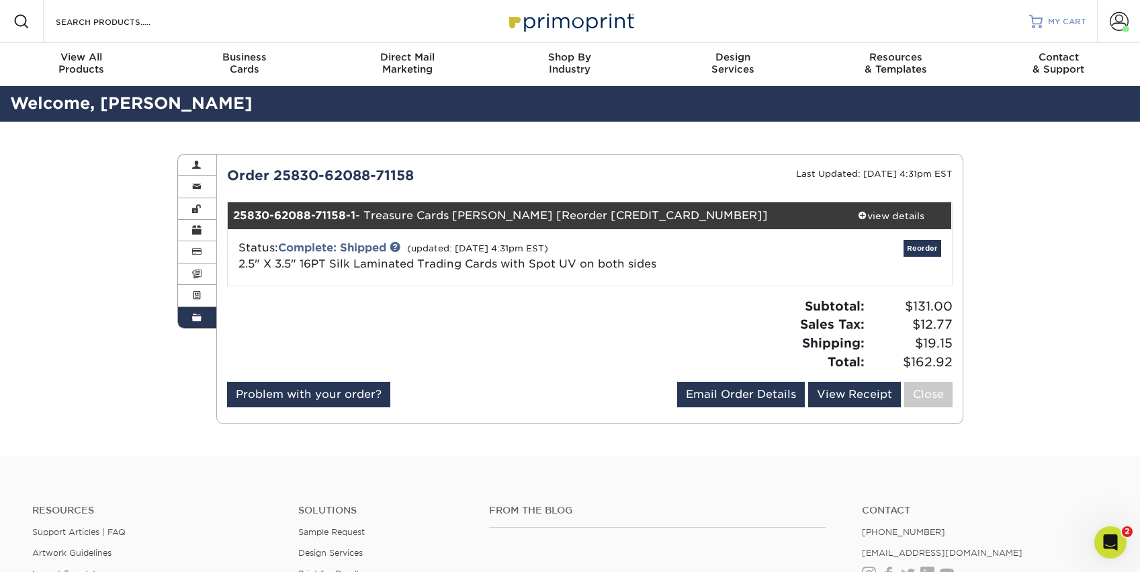
click at [1046, 25] on link "MY CART" at bounding box center [1057, 21] width 57 height 43
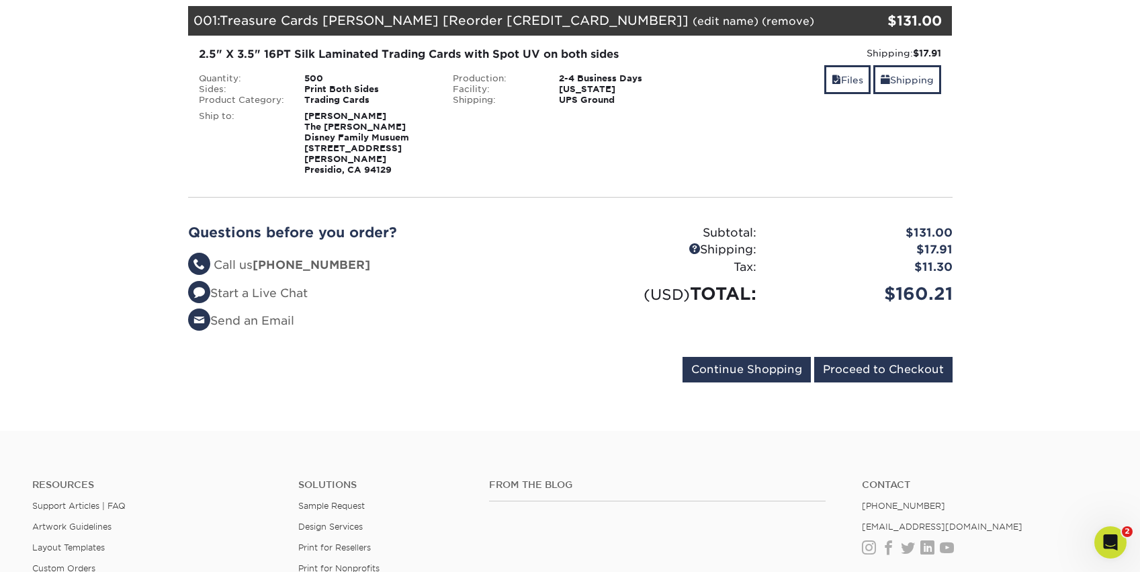
scroll to position [215, 0]
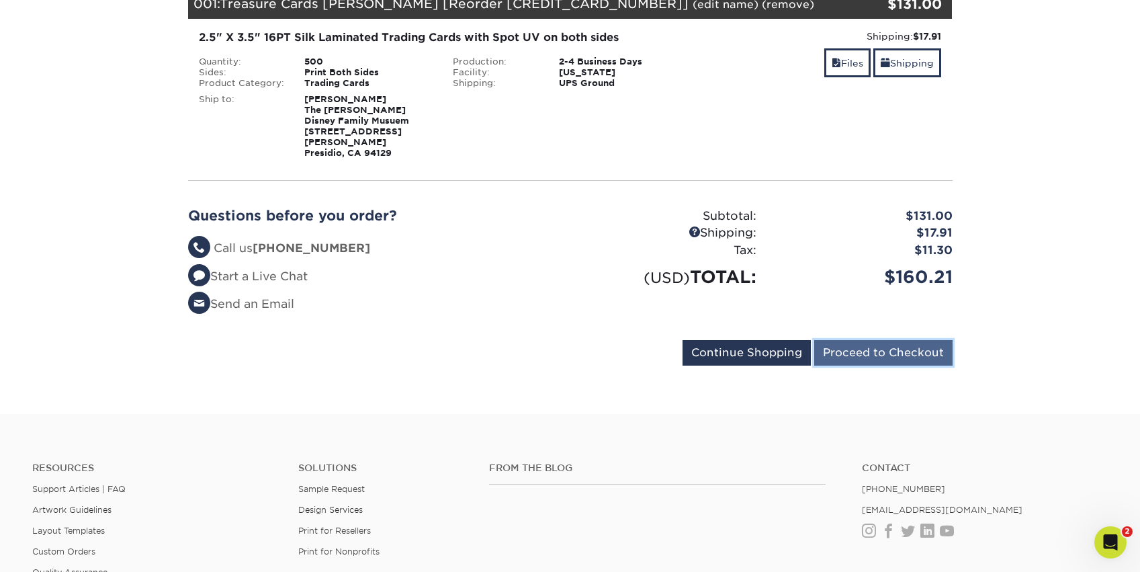
click at [863, 341] on input "Proceed to Checkout" at bounding box center [883, 353] width 138 height 26
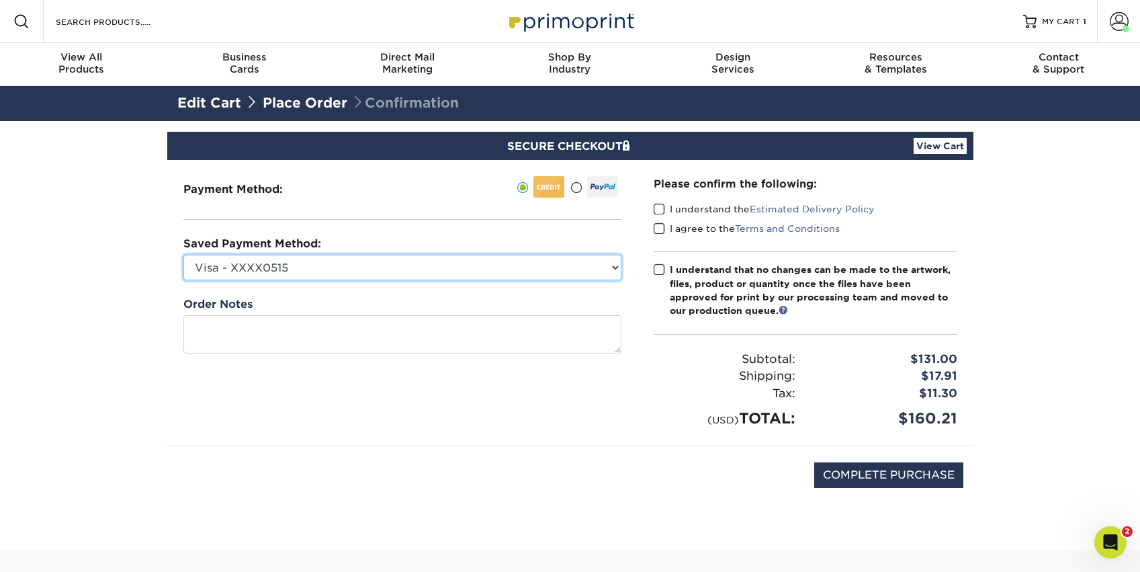
click at [365, 265] on select "Visa - XXXX0515 Visa - XXXX5607 New Credit Card" at bounding box center [402, 268] width 438 height 26
select select "74010"
click at [183, 255] on select "Visa - XXXX0515 Visa - XXXX5607 New Credit Card" at bounding box center [402, 268] width 438 height 26
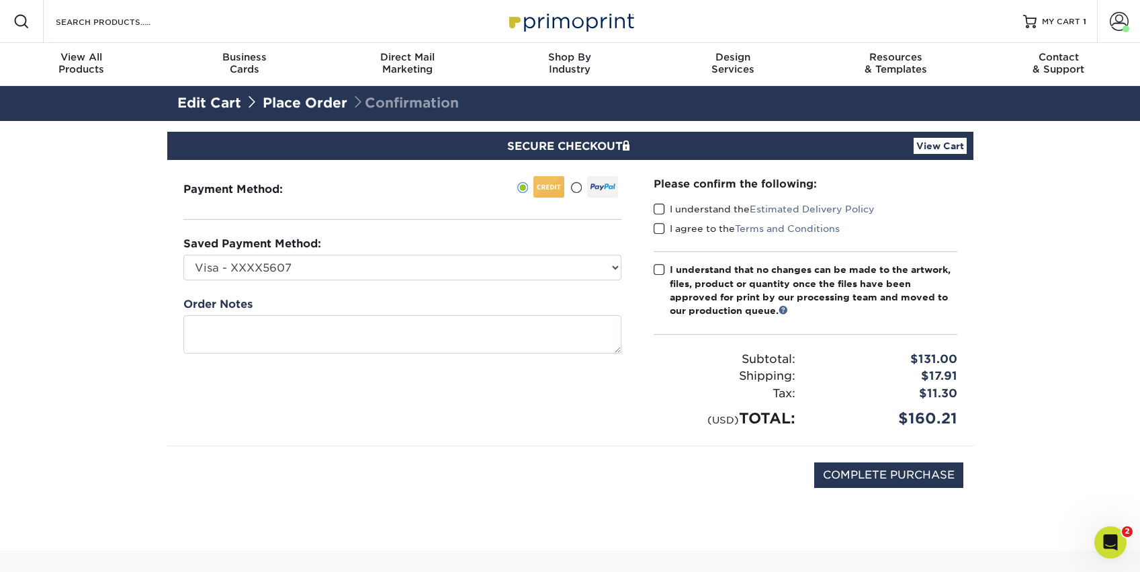
click at [661, 209] on span at bounding box center [659, 209] width 11 height 13
click at [0, 0] on input "I understand the Estimated Delivery Policy" at bounding box center [0, 0] width 0 height 0
click at [661, 228] on span at bounding box center [659, 228] width 11 height 13
click at [0, 0] on input "I agree to the Terms and Conditions" at bounding box center [0, 0] width 0 height 0
click at [660, 267] on span at bounding box center [659, 269] width 11 height 13
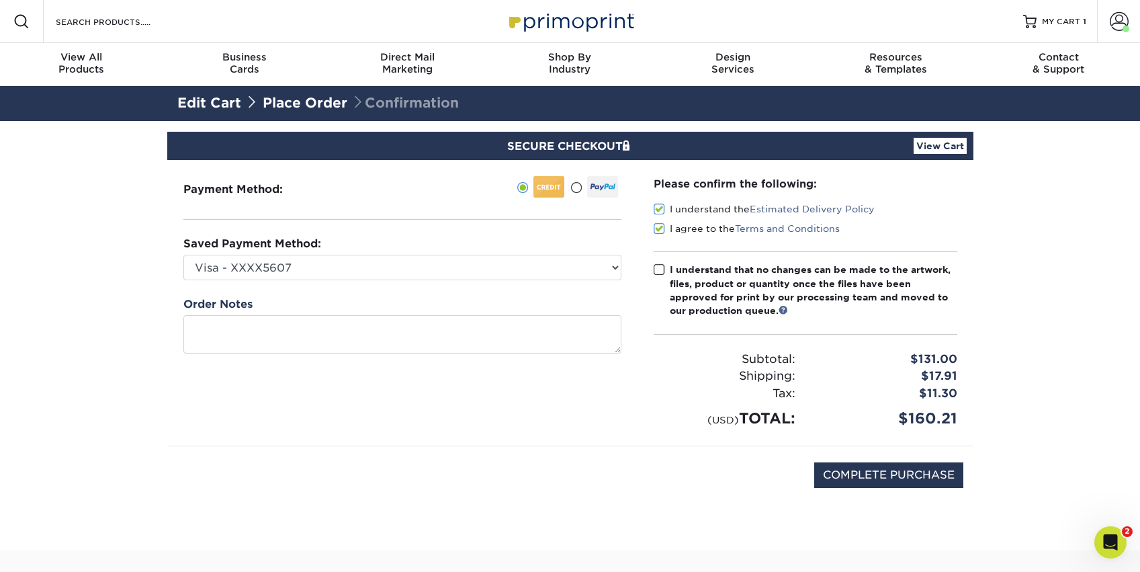
click at [0, 0] on input "I understand that no changes can be made to the artwork, files, product or quan…" at bounding box center [0, 0] width 0 height 0
click at [936, 474] on input "COMPLETE PURCHASE" at bounding box center [888, 475] width 149 height 26
type input "PROCESSING, PLEASE WAIT..."
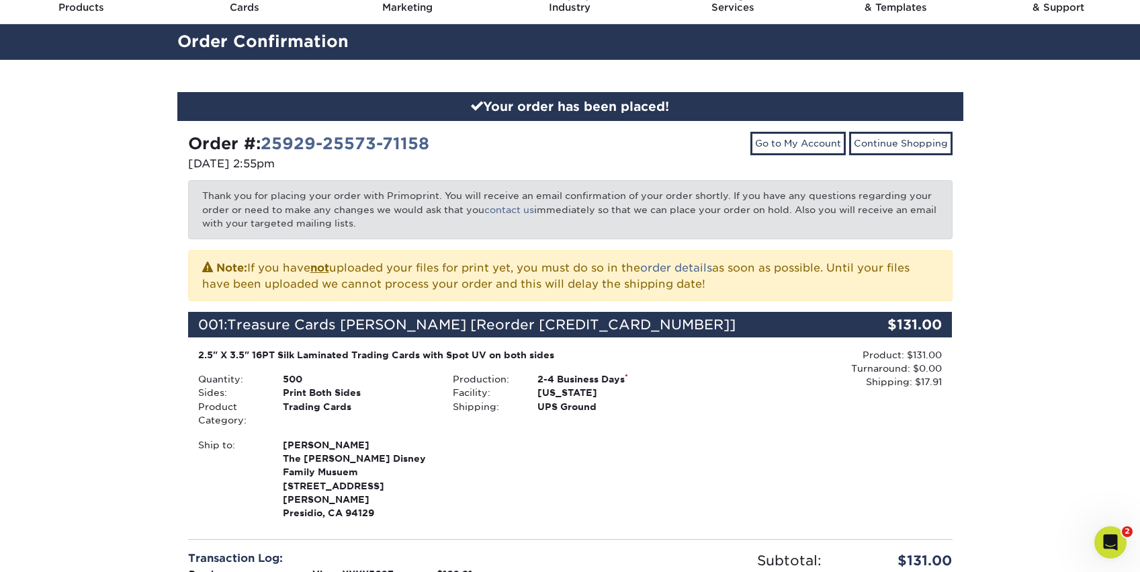
scroll to position [63, 0]
